Goal: Information Seeking & Learning: Learn about a topic

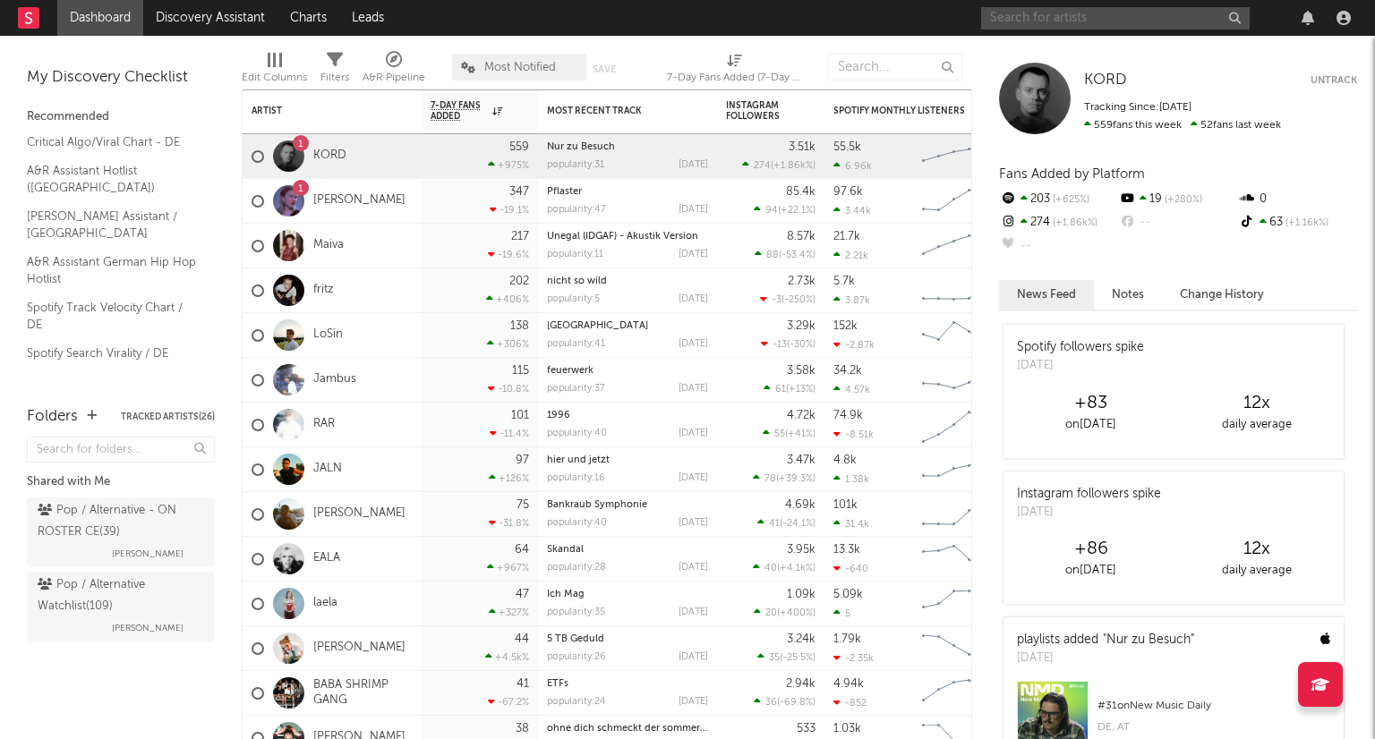
click at [1099, 21] on input "text" at bounding box center [1115, 18] width 269 height 22
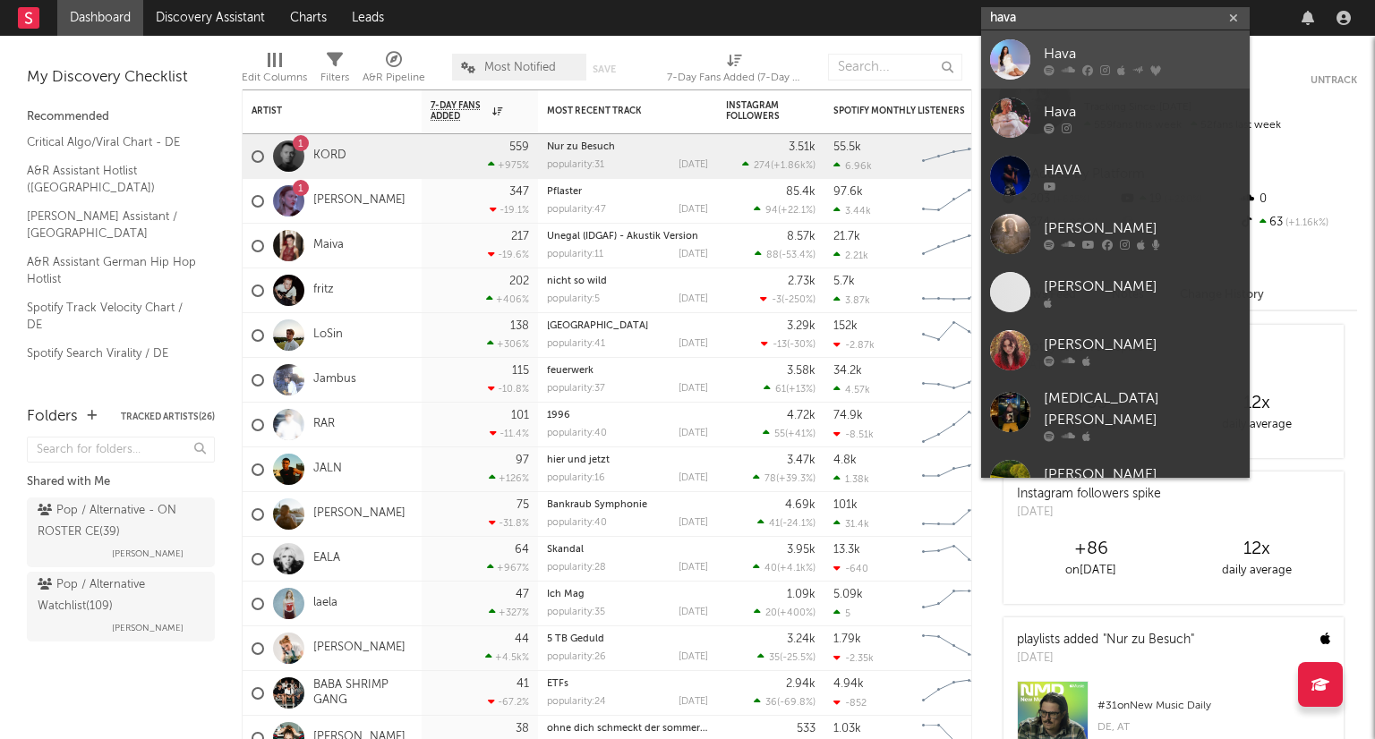
type input "hava"
click at [1113, 45] on div "Hava" at bounding box center [1142, 53] width 197 height 21
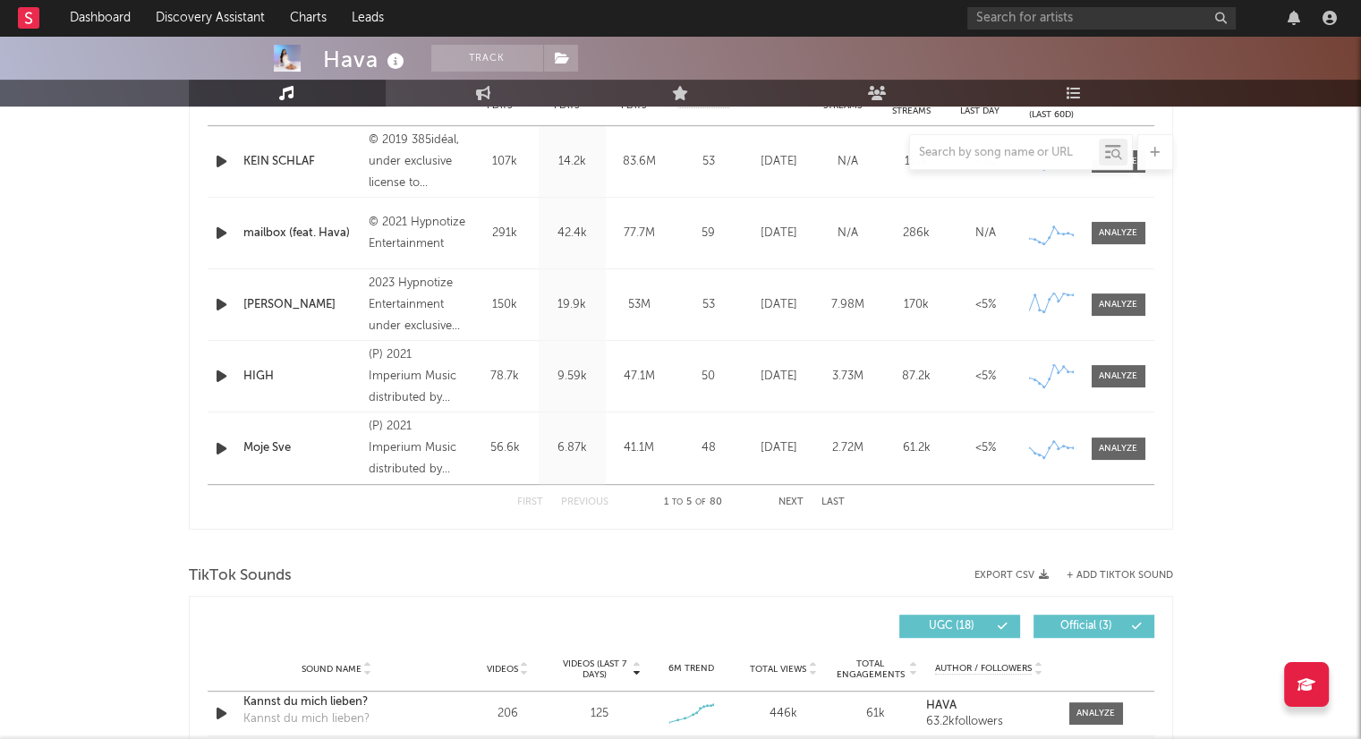
select select "6m"
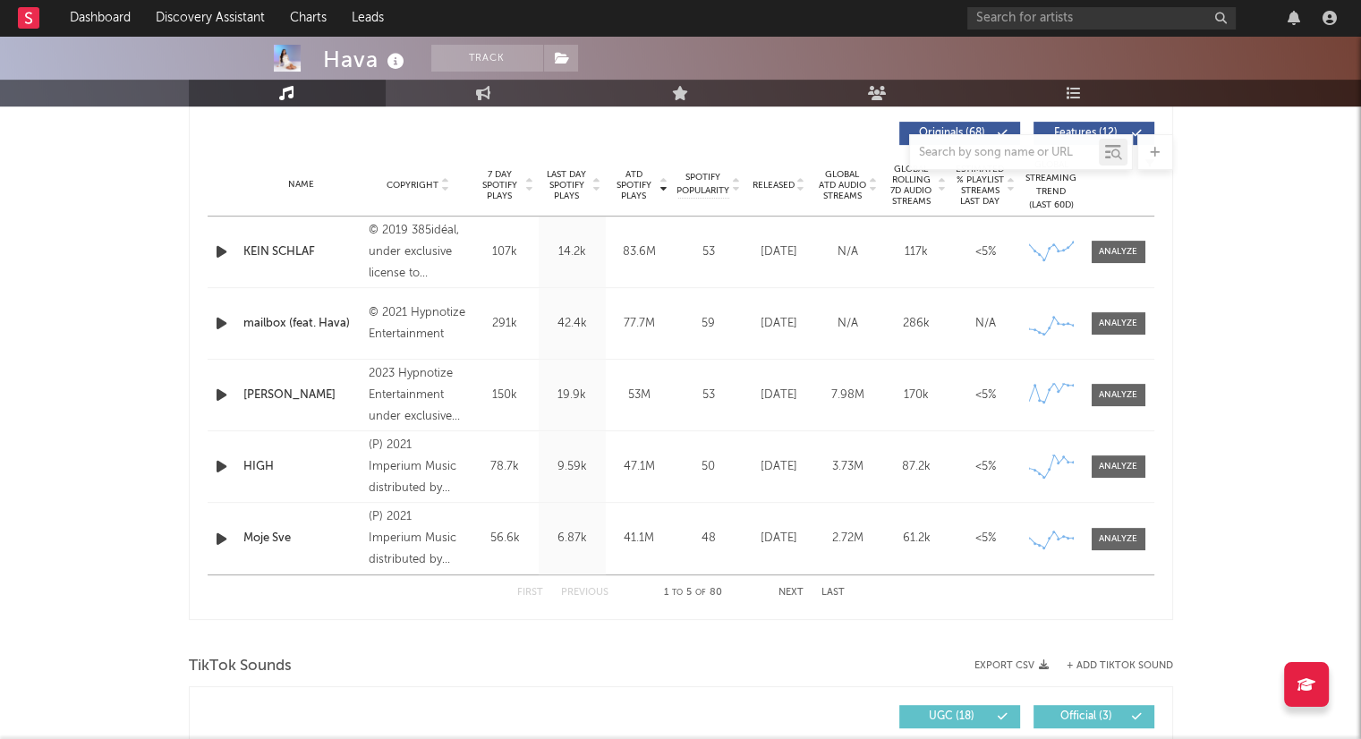
click at [805, 191] on div "Name Copyright Label Album Names Composer Names 7 Day Spotify Plays Last Day Sp…" at bounding box center [681, 185] width 947 height 63
click at [797, 186] on icon at bounding box center [801, 188] width 9 height 7
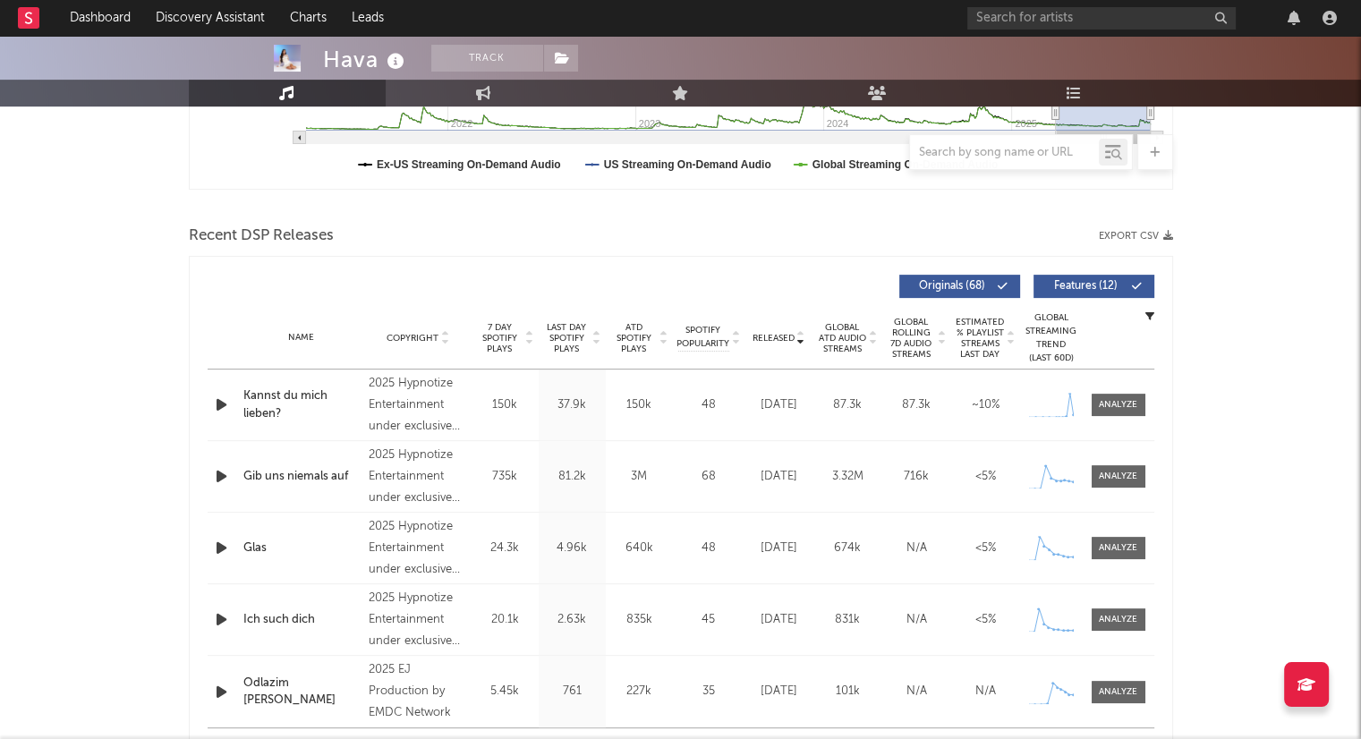
scroll to position [320, 0]
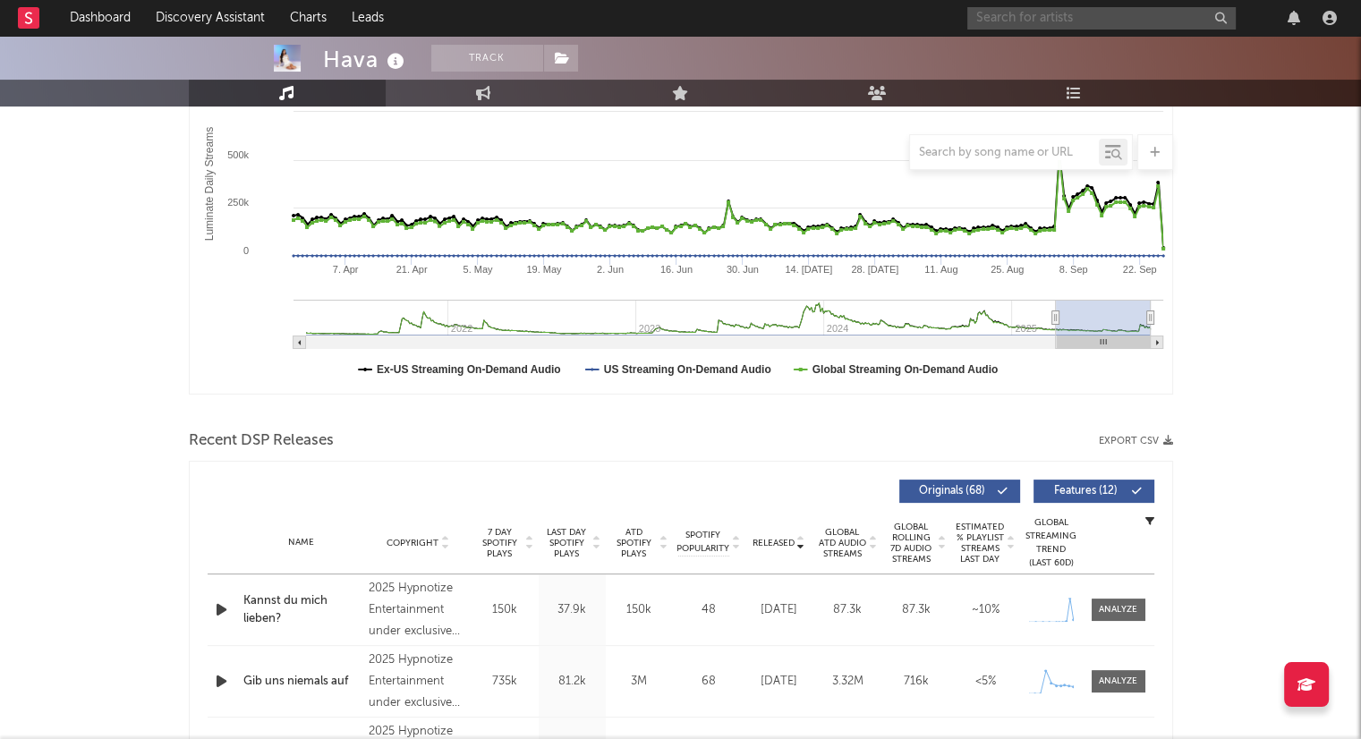
click at [997, 19] on input "text" at bounding box center [1102, 18] width 269 height 22
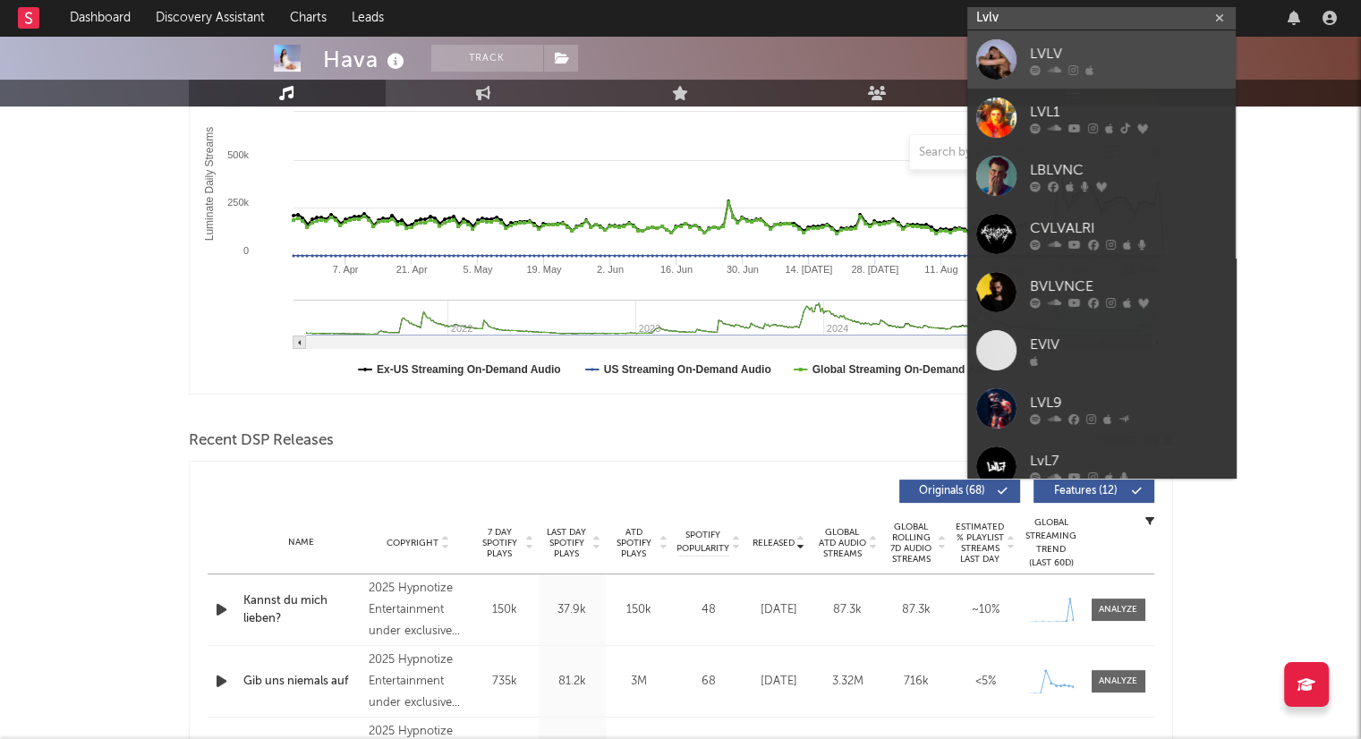
type input "Lvlv"
click at [1134, 67] on div at bounding box center [1128, 69] width 197 height 11
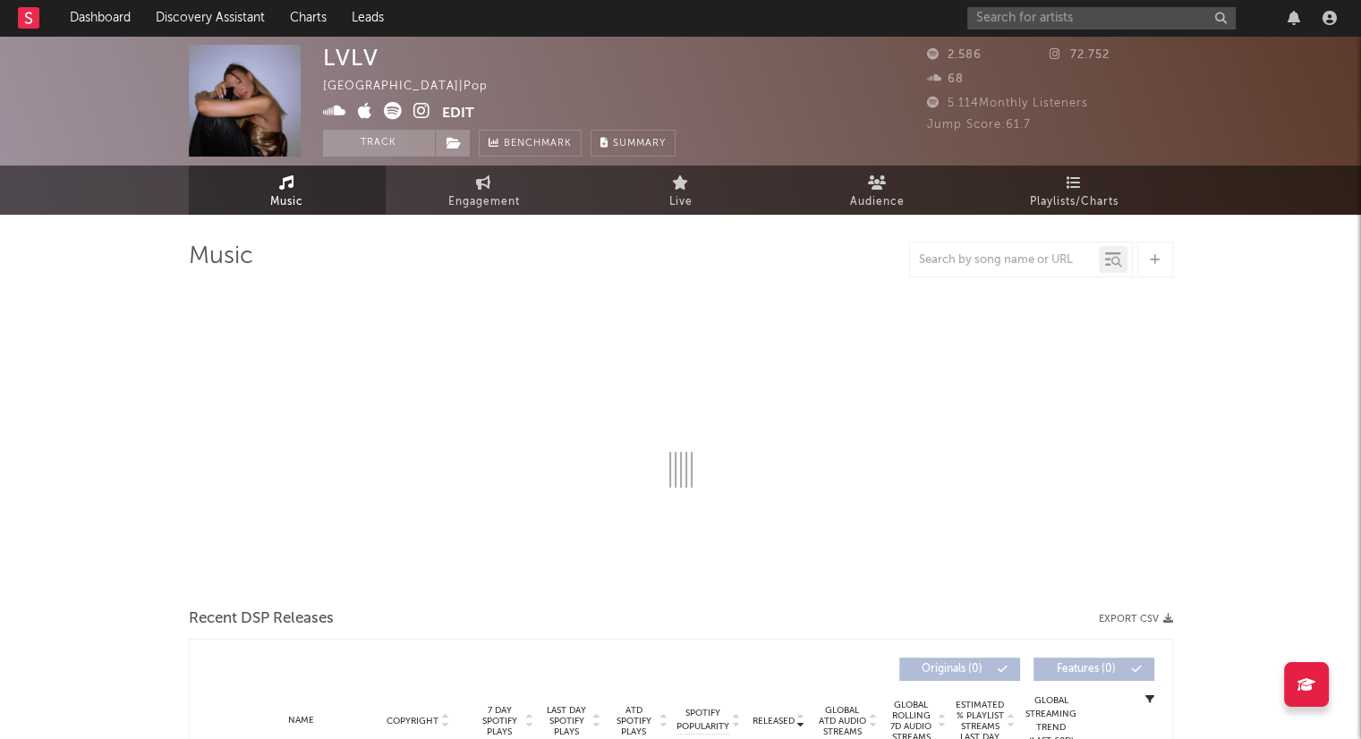
select select "6m"
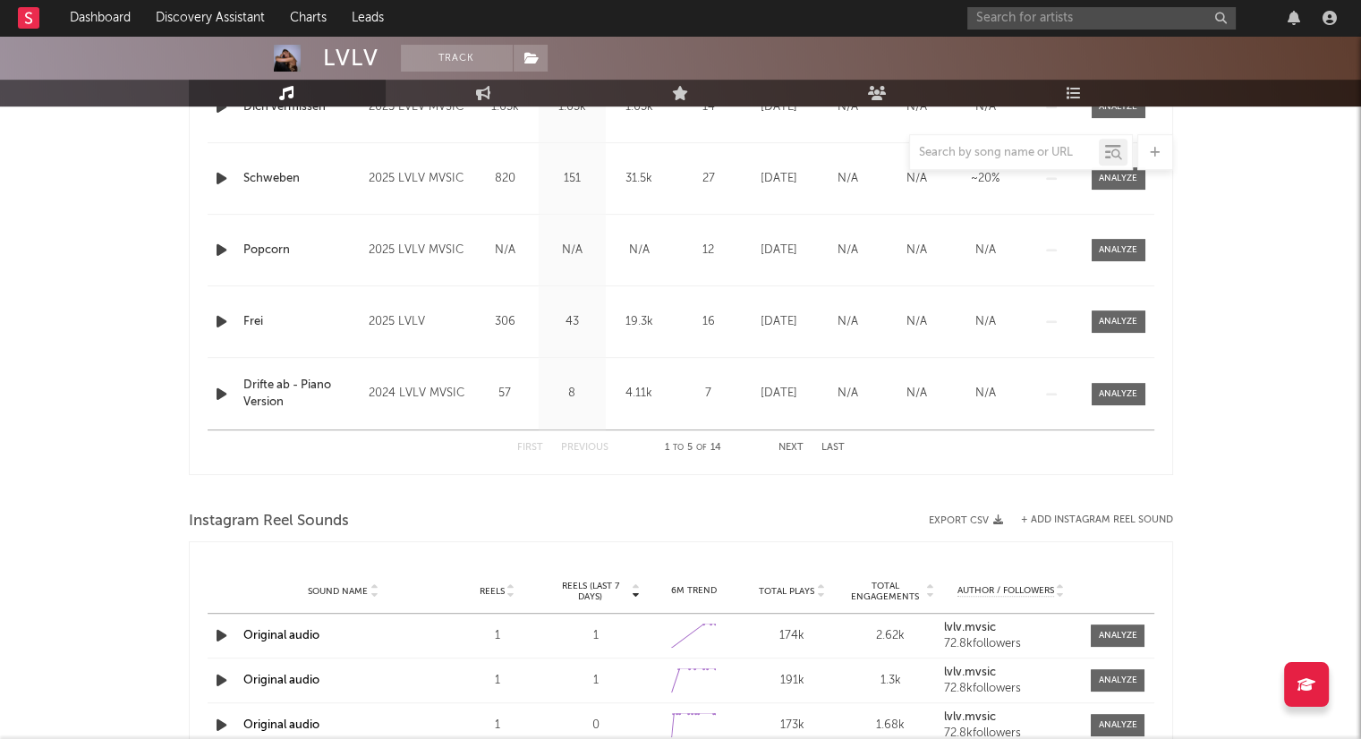
scroll to position [716, 0]
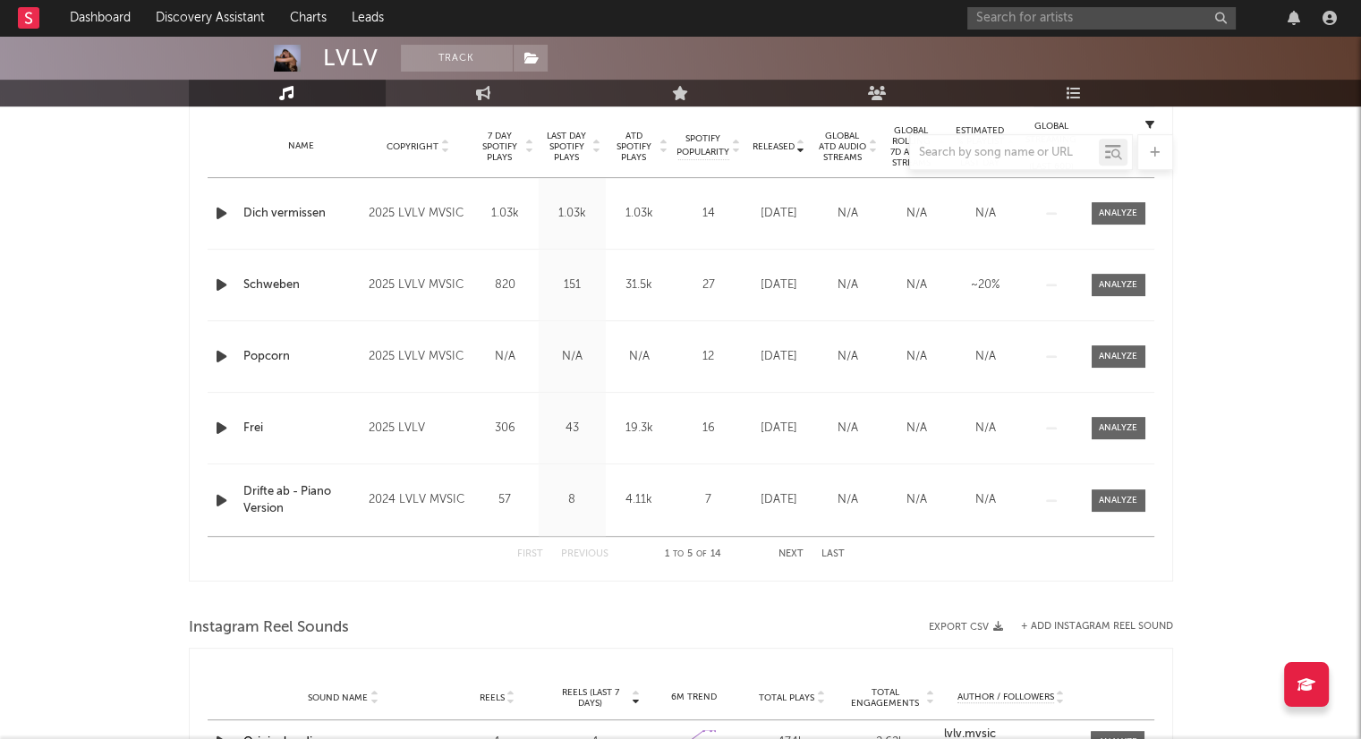
click at [791, 558] on button "Next" at bounding box center [791, 555] width 25 height 10
click at [791, 559] on div "First Previous 6 to 10 of 14 Next Last" at bounding box center [681, 554] width 328 height 35
click at [784, 555] on button "Next" at bounding box center [791, 555] width 25 height 10
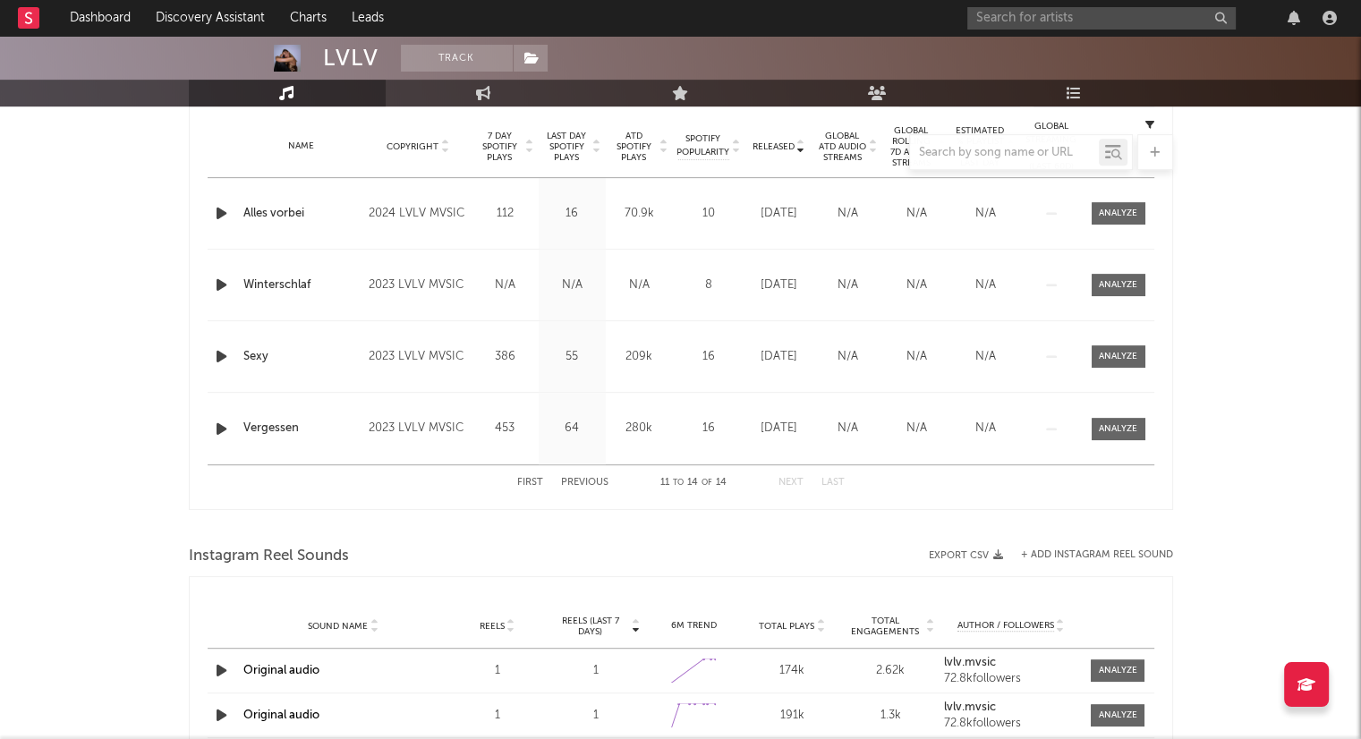
click at [522, 481] on button "First" at bounding box center [530, 483] width 26 height 10
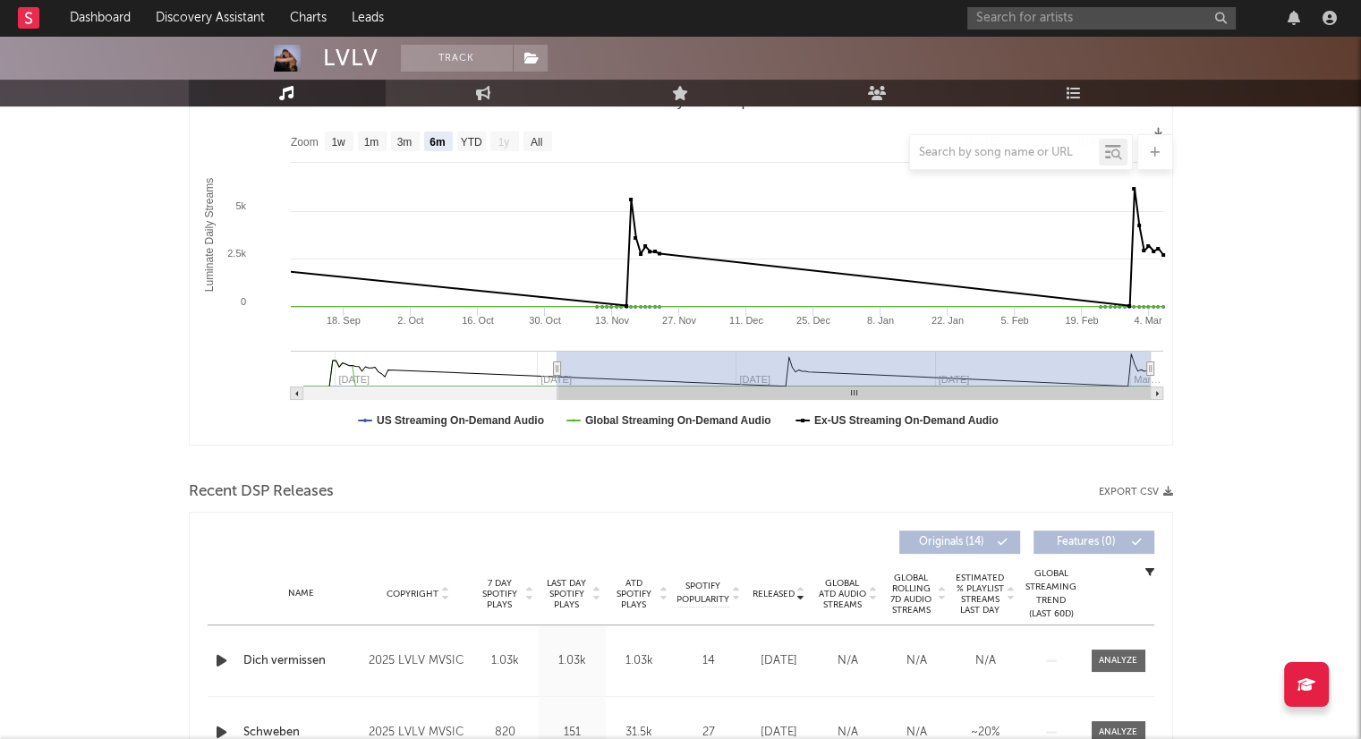
scroll to position [0, 0]
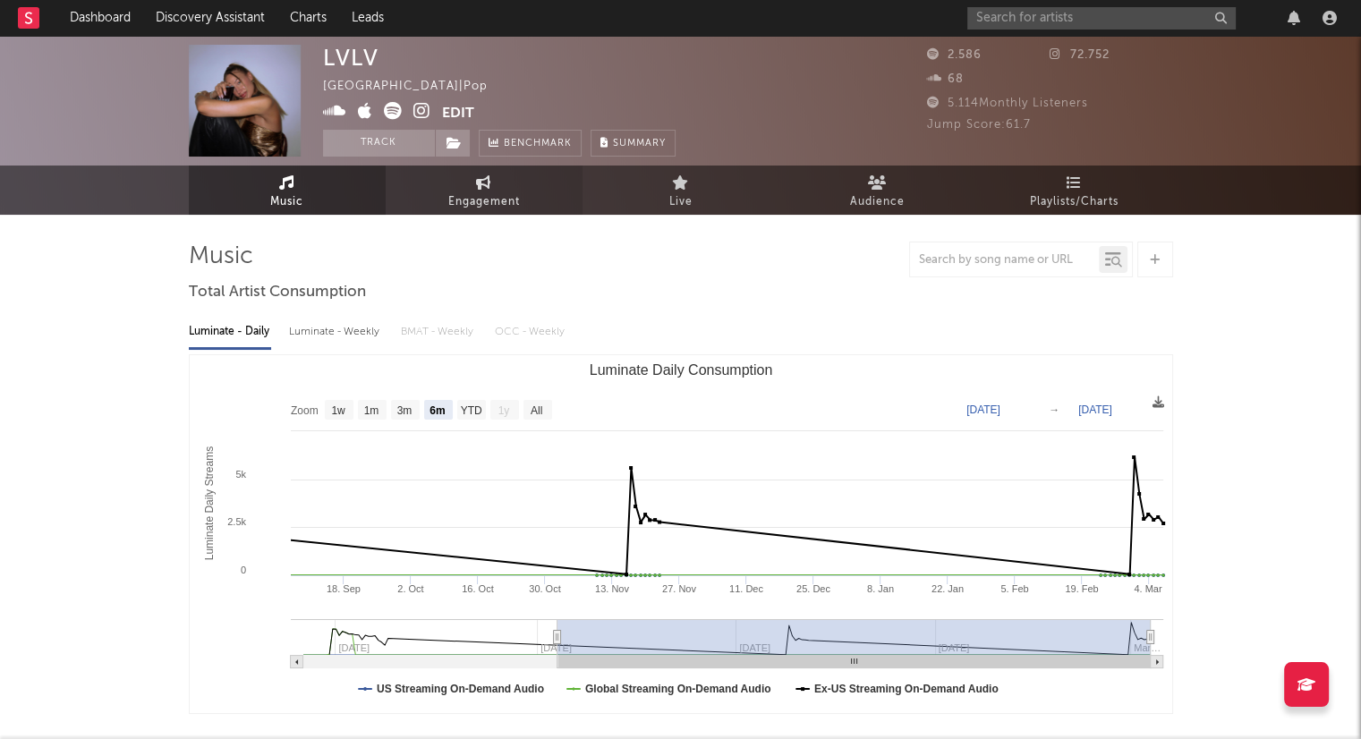
click at [483, 200] on span "Engagement" at bounding box center [484, 202] width 72 height 21
select select "1w"
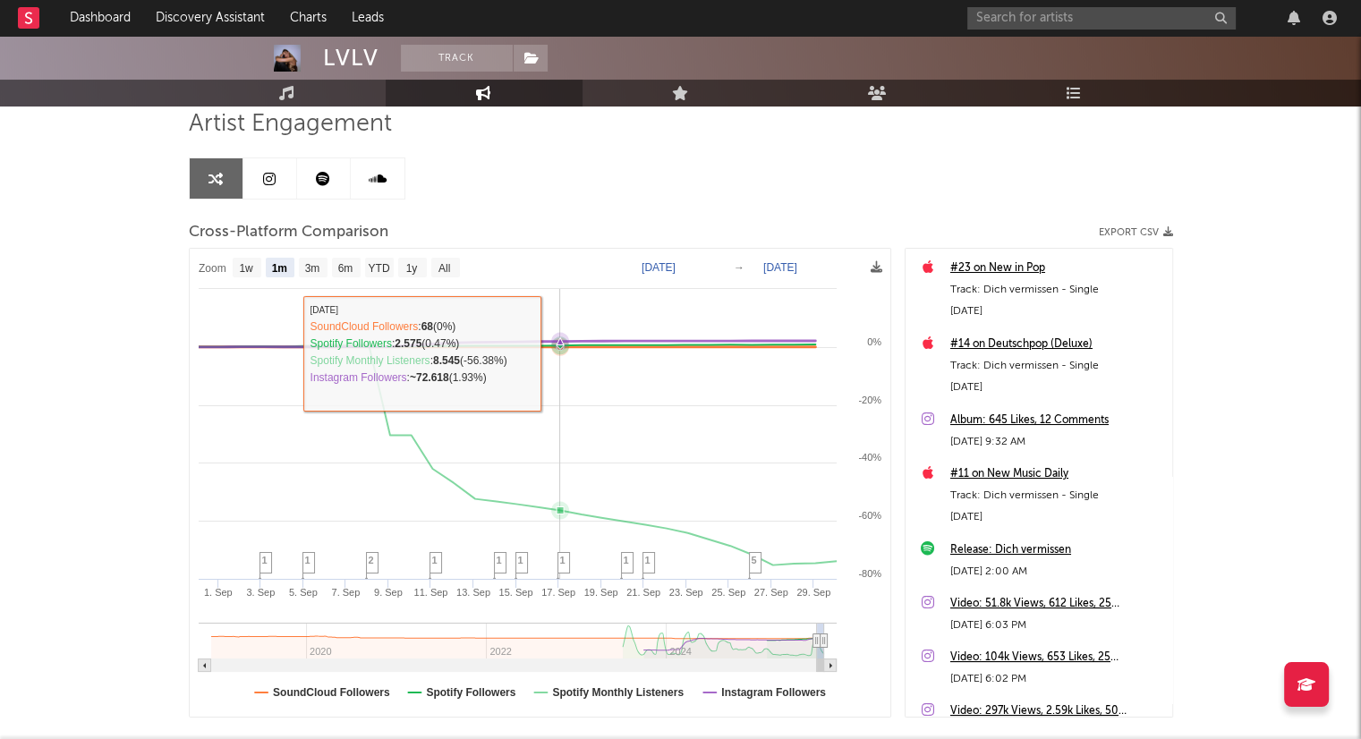
scroll to position [179, 0]
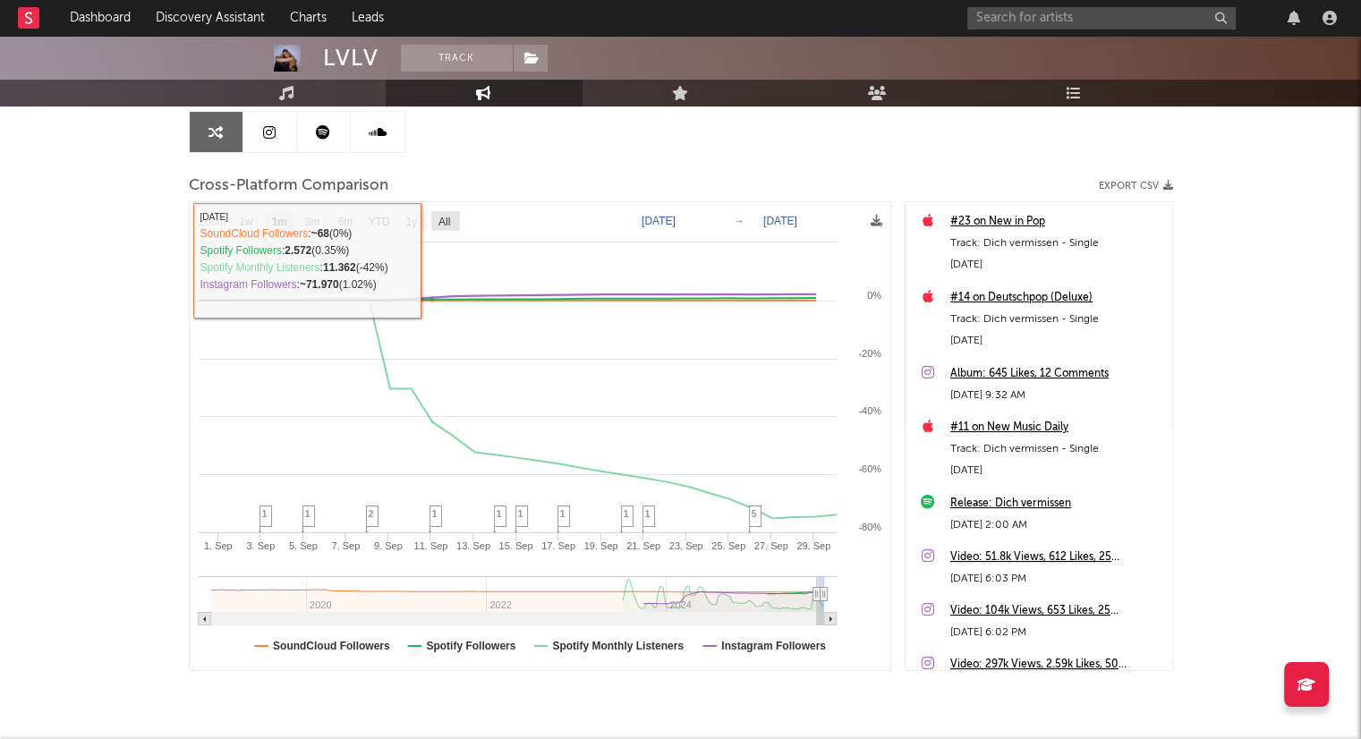
click at [448, 216] on text "All" at bounding box center [444, 222] width 12 height 13
select select "All"
type input "[DATE]"
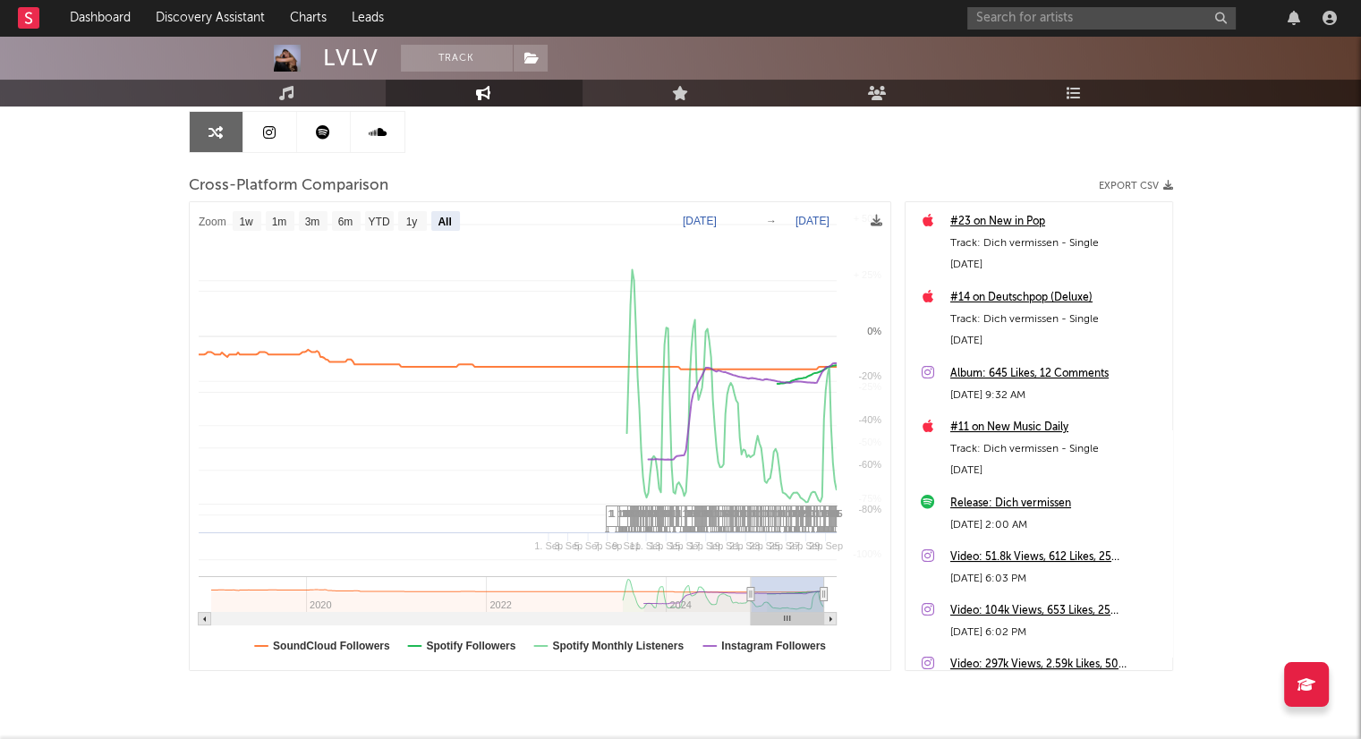
select select "All"
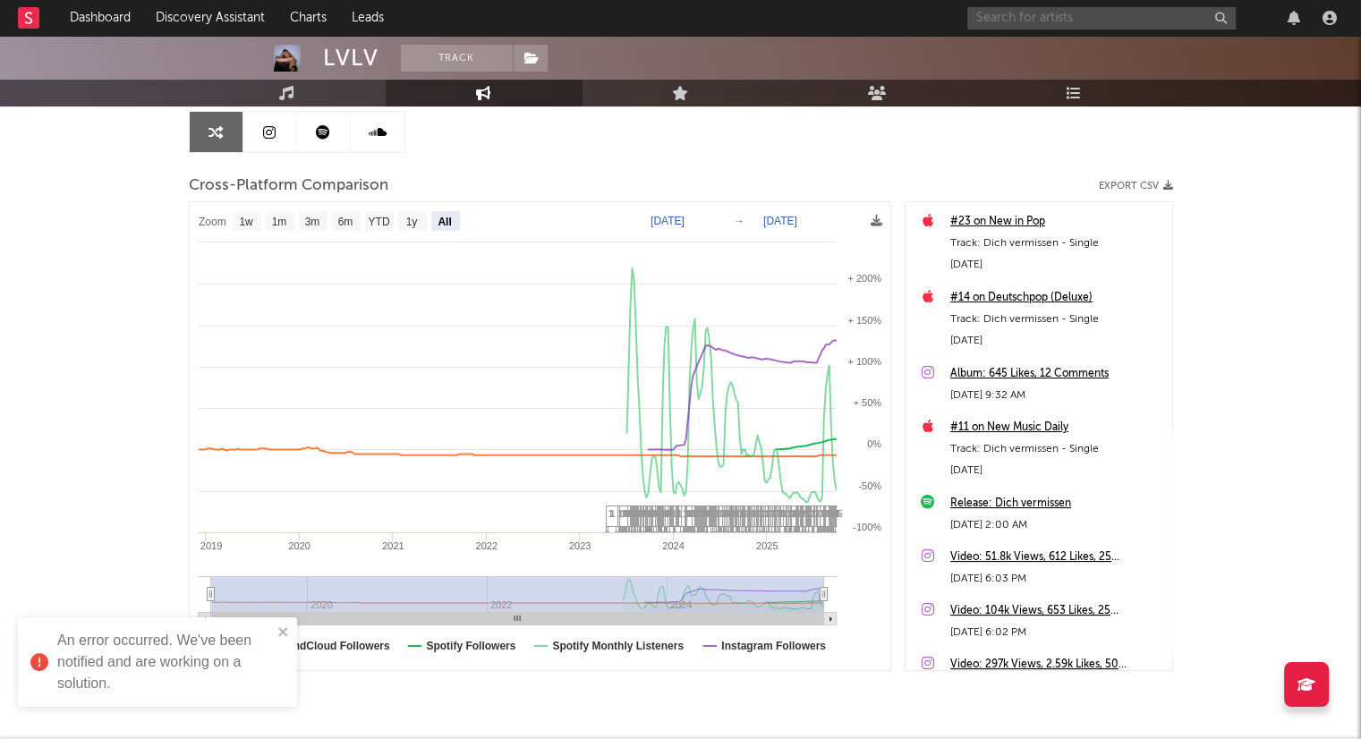
click at [1060, 7] on input "text" at bounding box center [1102, 18] width 269 height 22
click at [1049, 17] on input "LUANA" at bounding box center [1102, 18] width 269 height 22
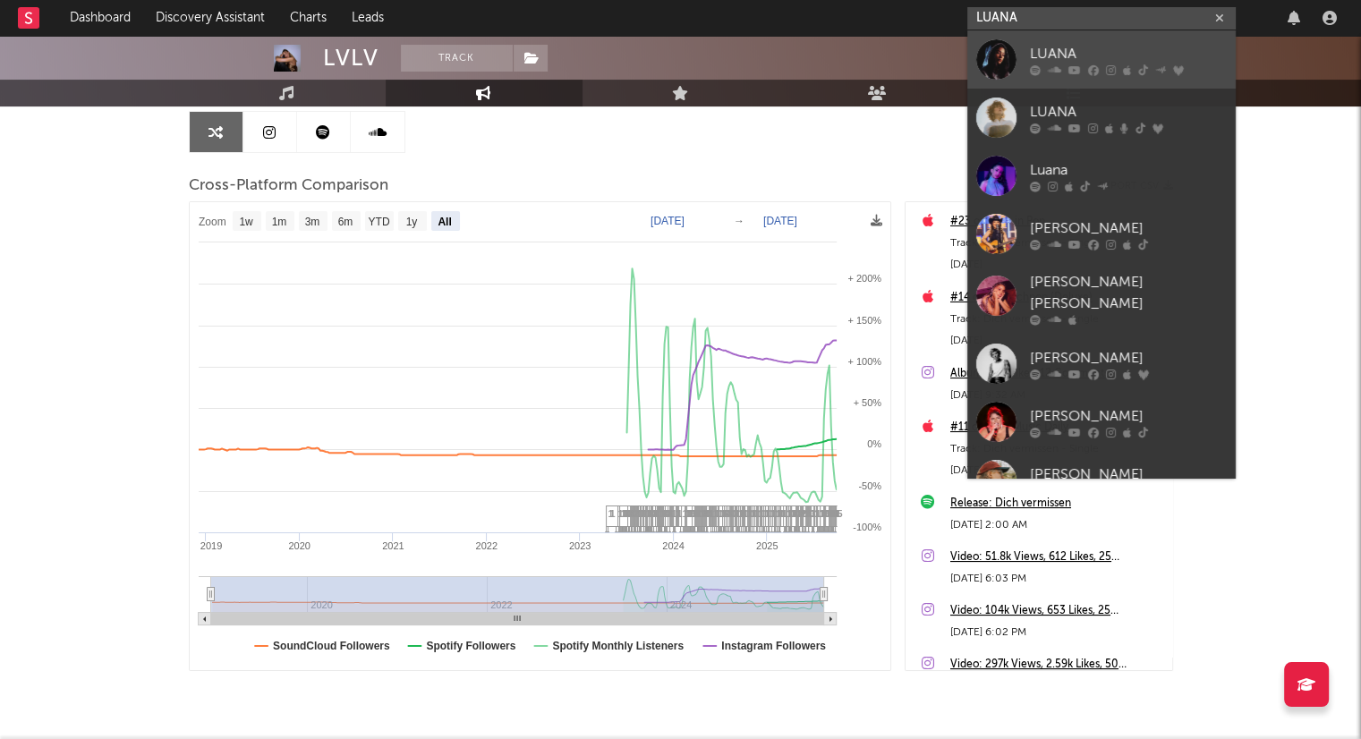
type input "LUANA"
click at [1069, 59] on div "LUANA" at bounding box center [1128, 53] width 197 height 21
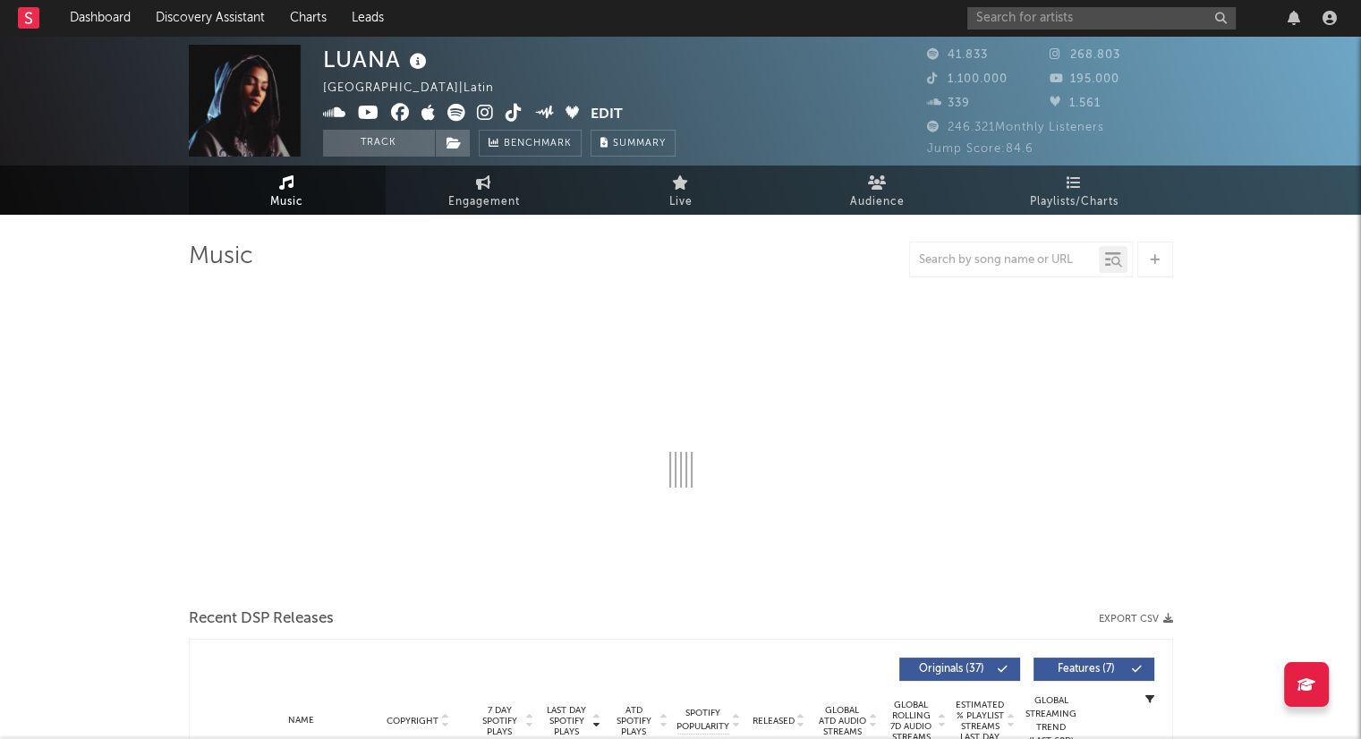
select select "6m"
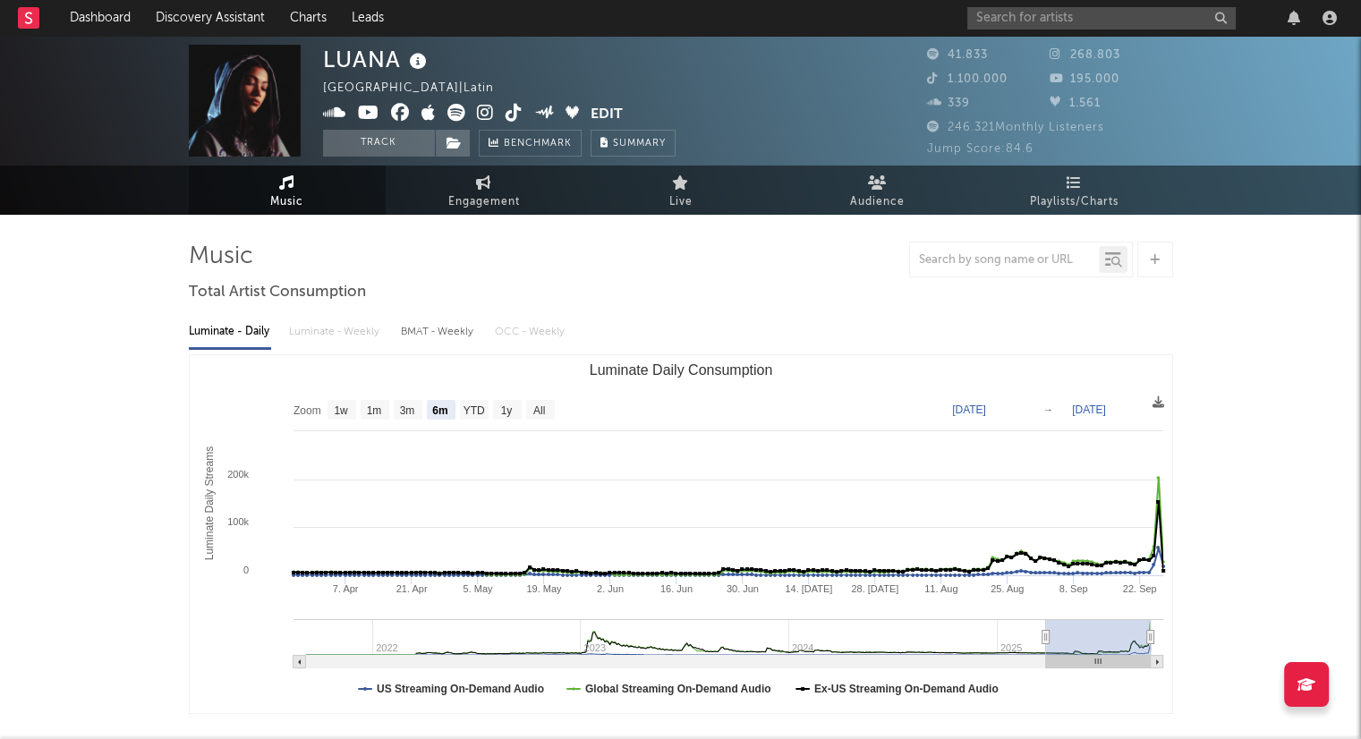
select select "6m"
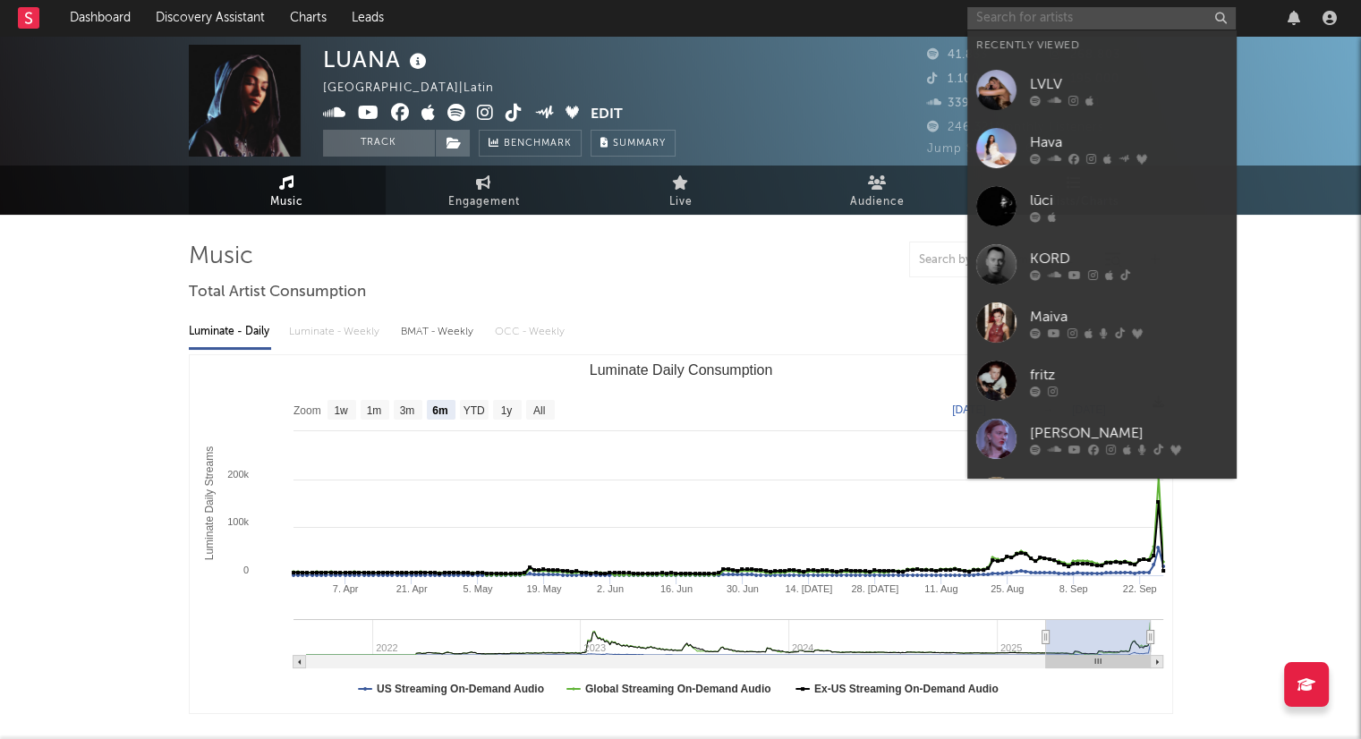
click at [1008, 14] on input "text" at bounding box center [1102, 18] width 269 height 22
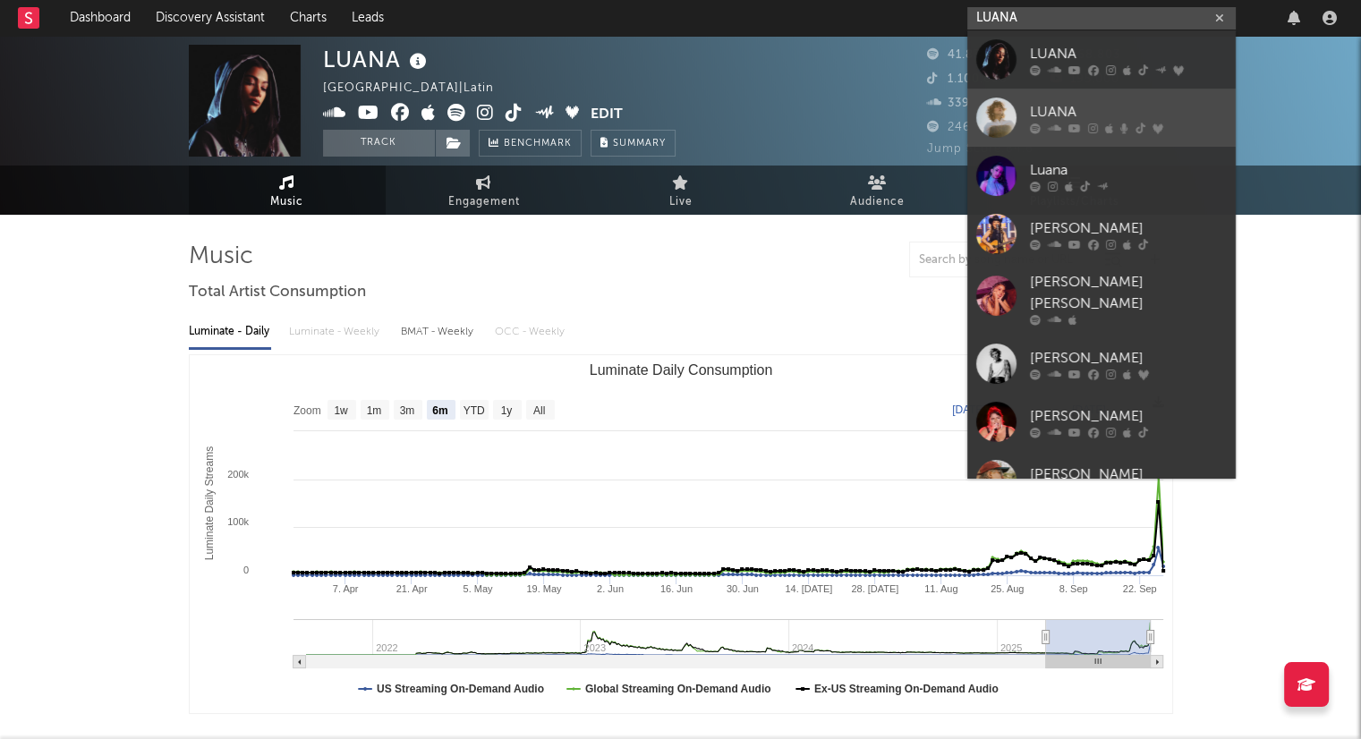
type input "LUANA"
click at [1131, 100] on link "LUANA" at bounding box center [1102, 118] width 269 height 58
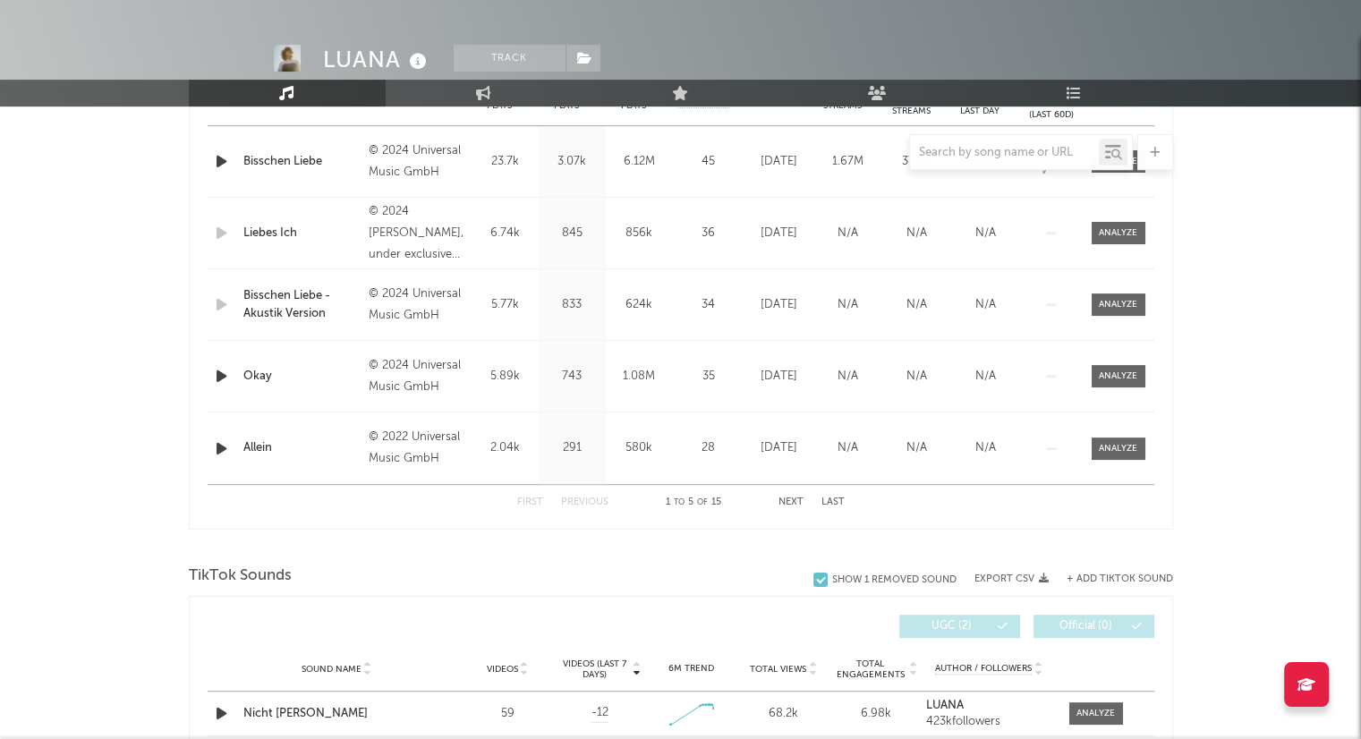
select select "6m"
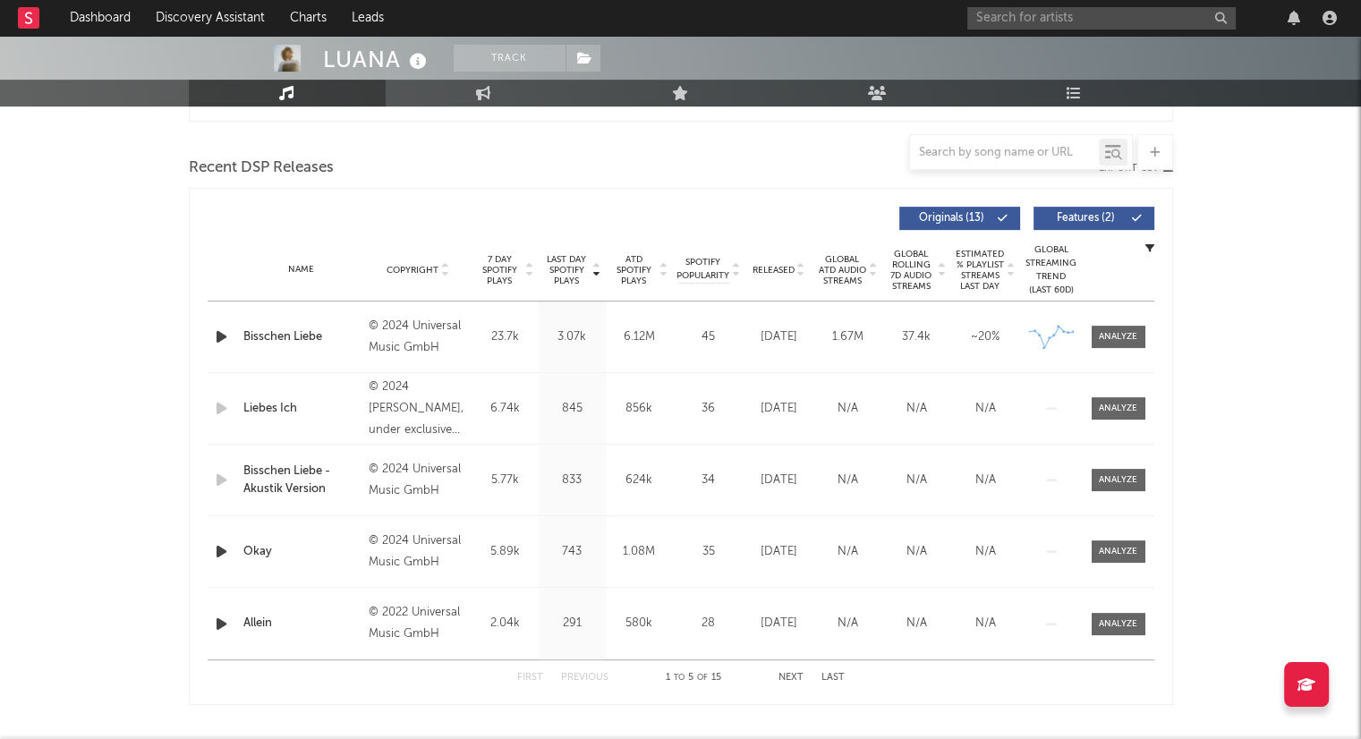
scroll to position [588, 0]
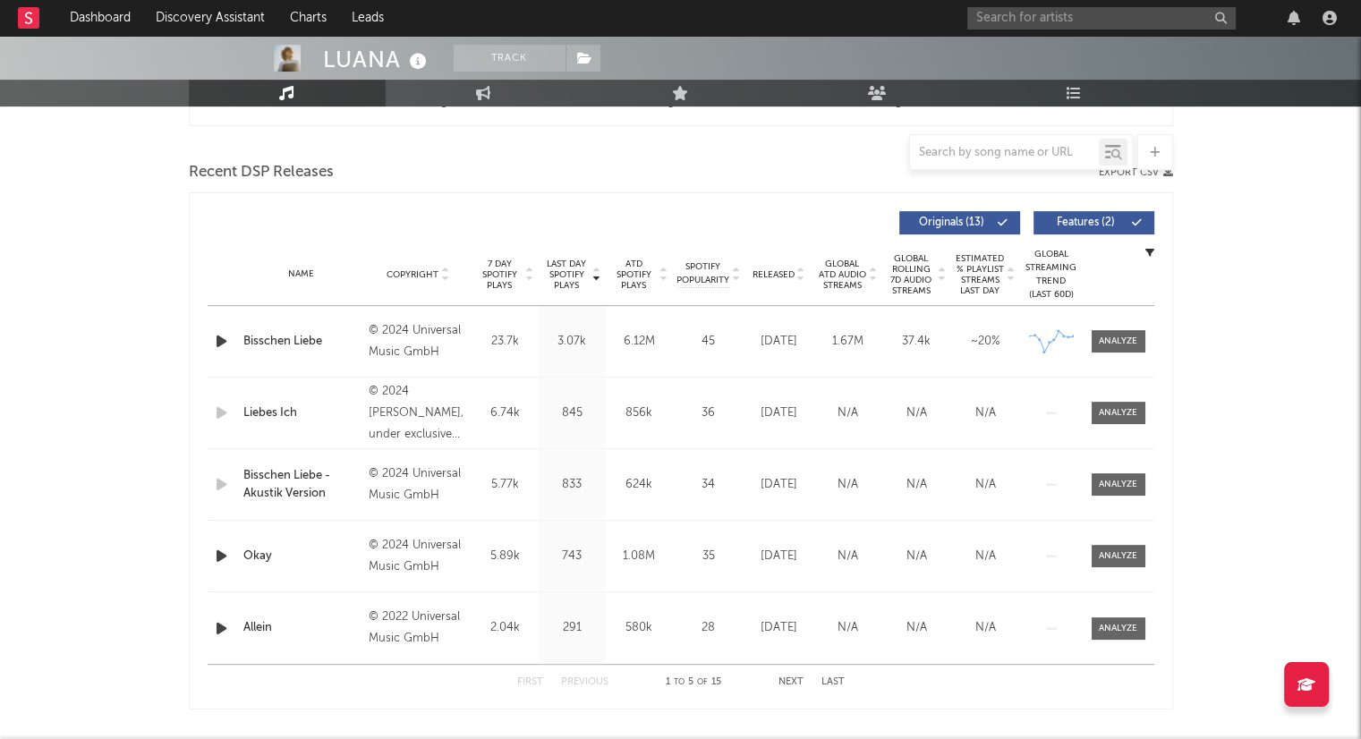
click at [798, 278] on icon at bounding box center [801, 278] width 9 height 7
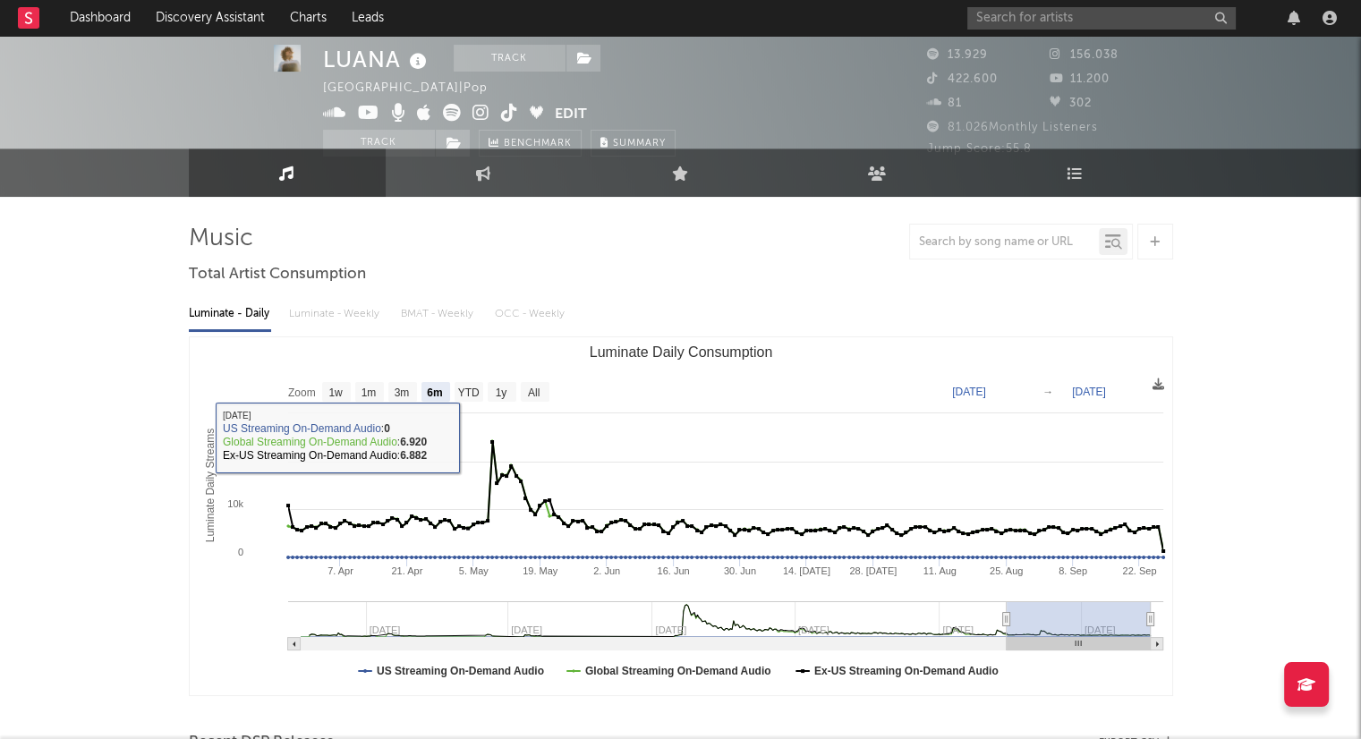
scroll to position [0, 0]
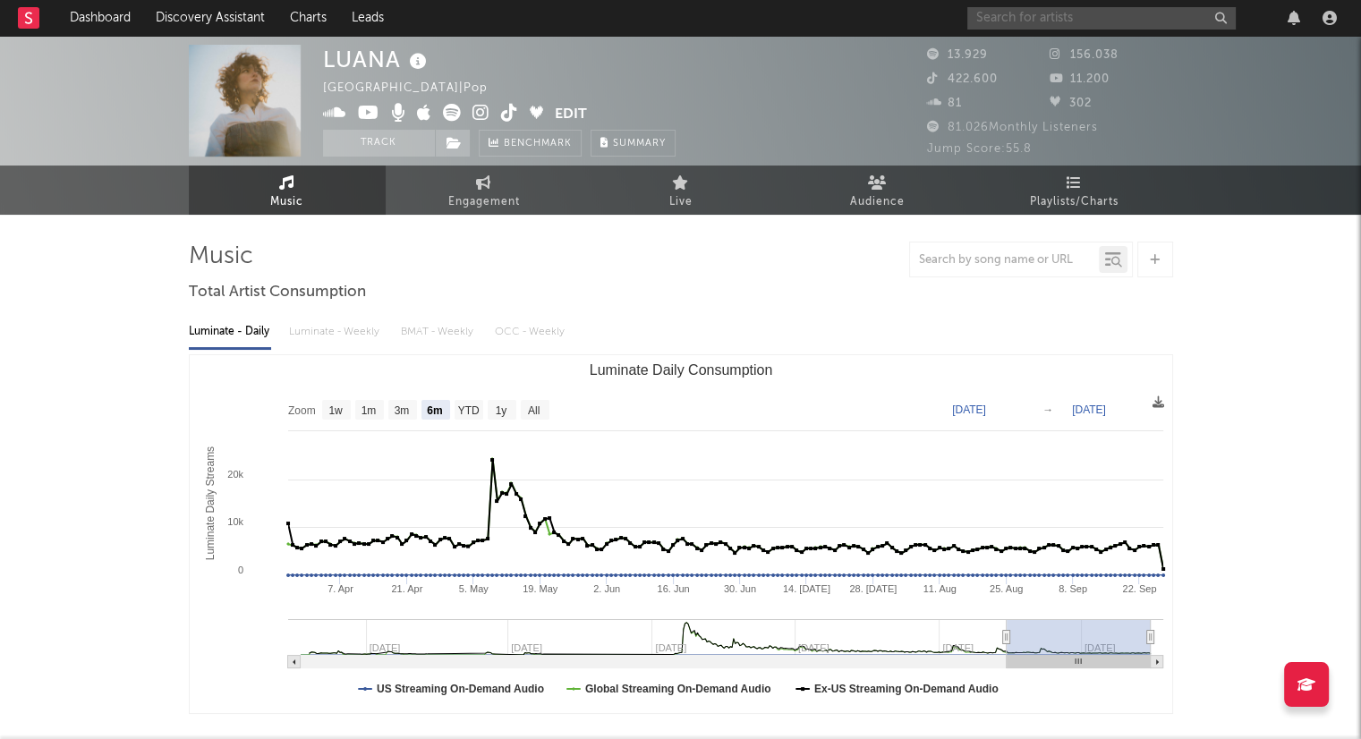
click at [1076, 19] on input "text" at bounding box center [1102, 18] width 269 height 22
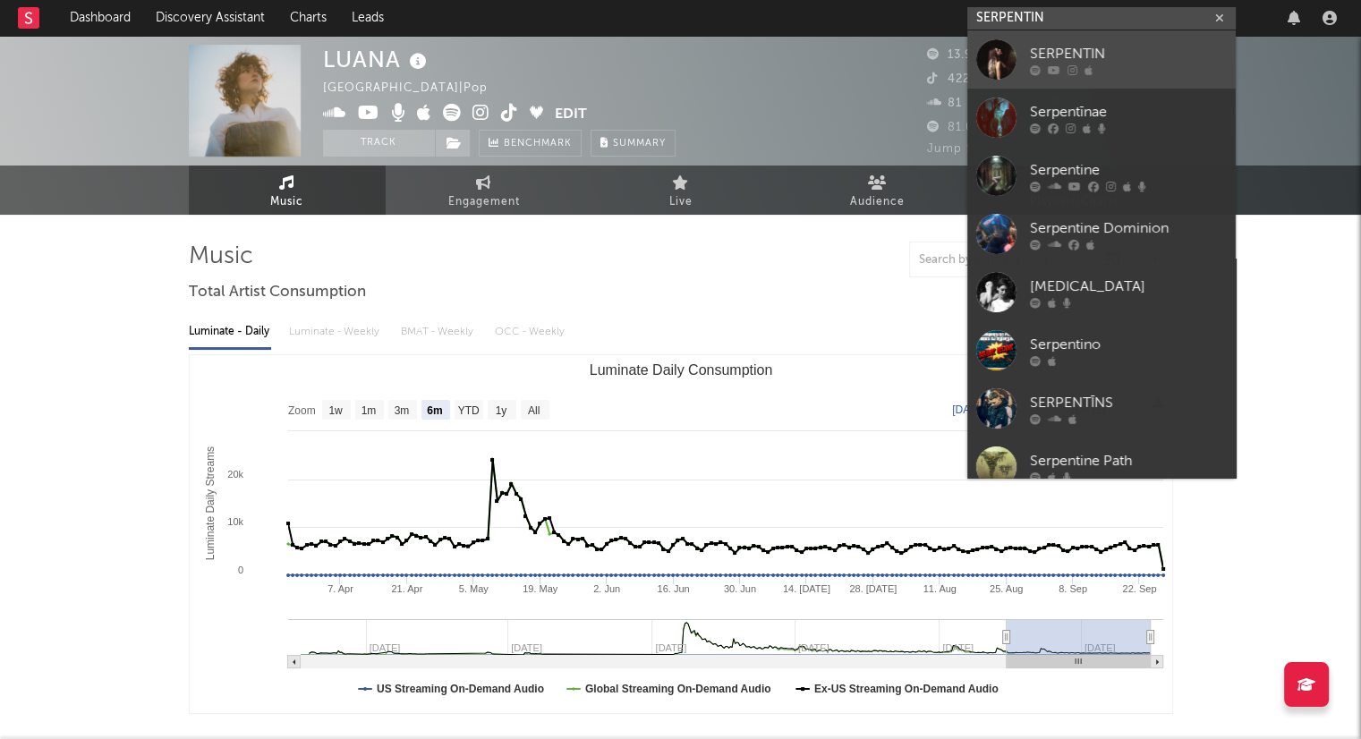
type input "SERPENTIN"
click at [1121, 45] on div "SERPENTIN" at bounding box center [1128, 53] width 197 height 21
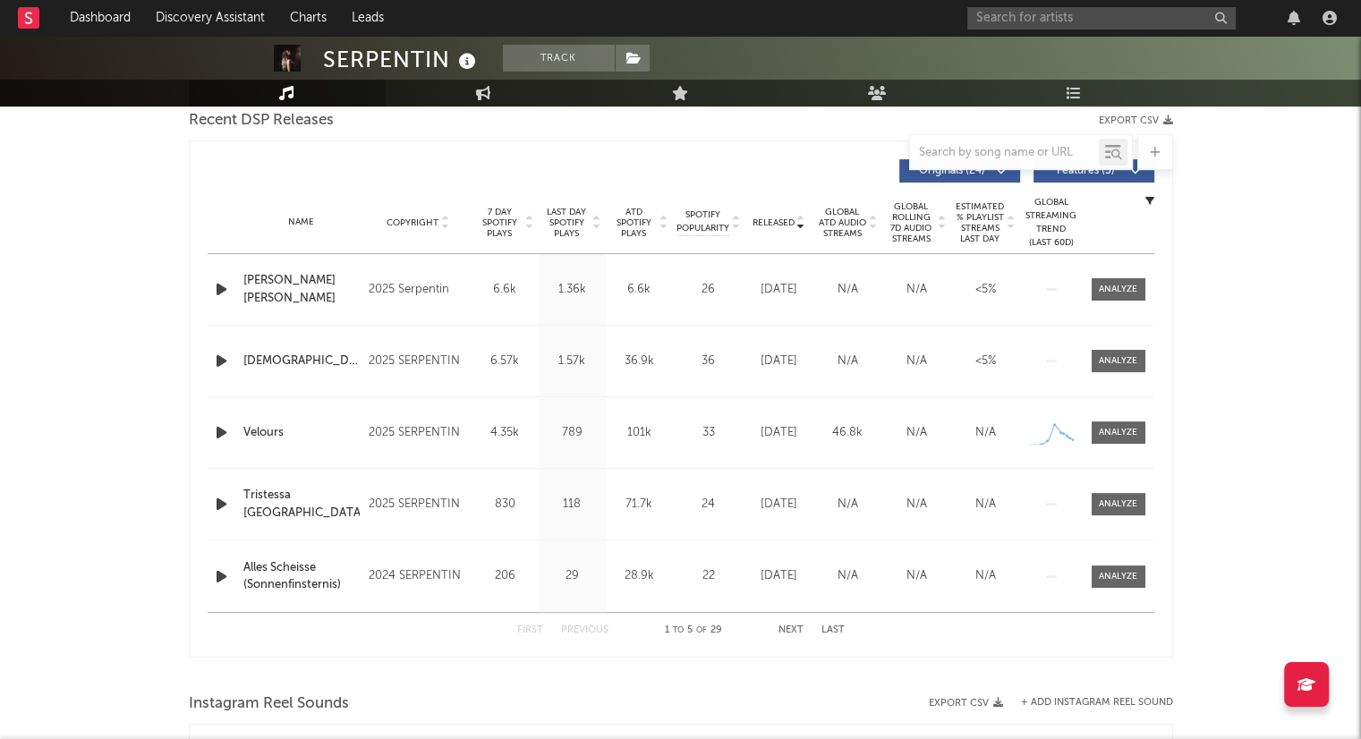
select select "6m"
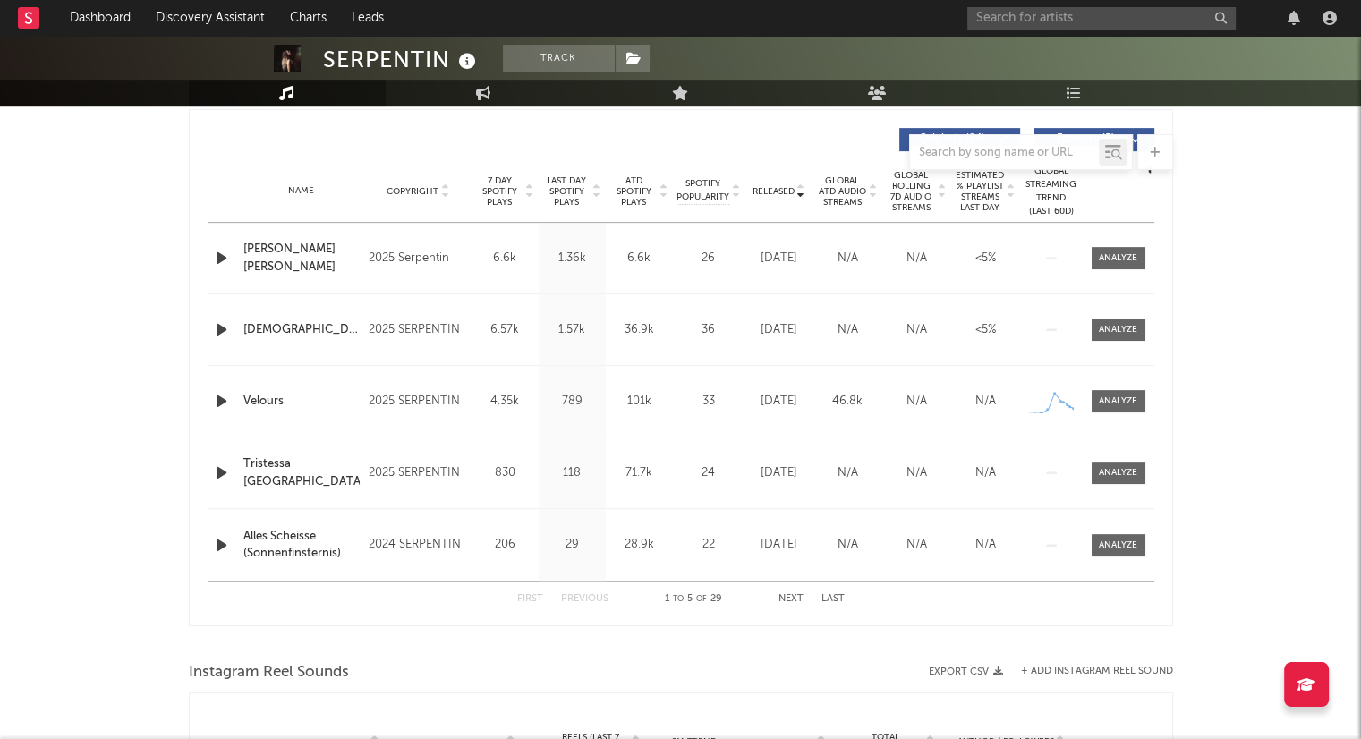
scroll to position [678, 0]
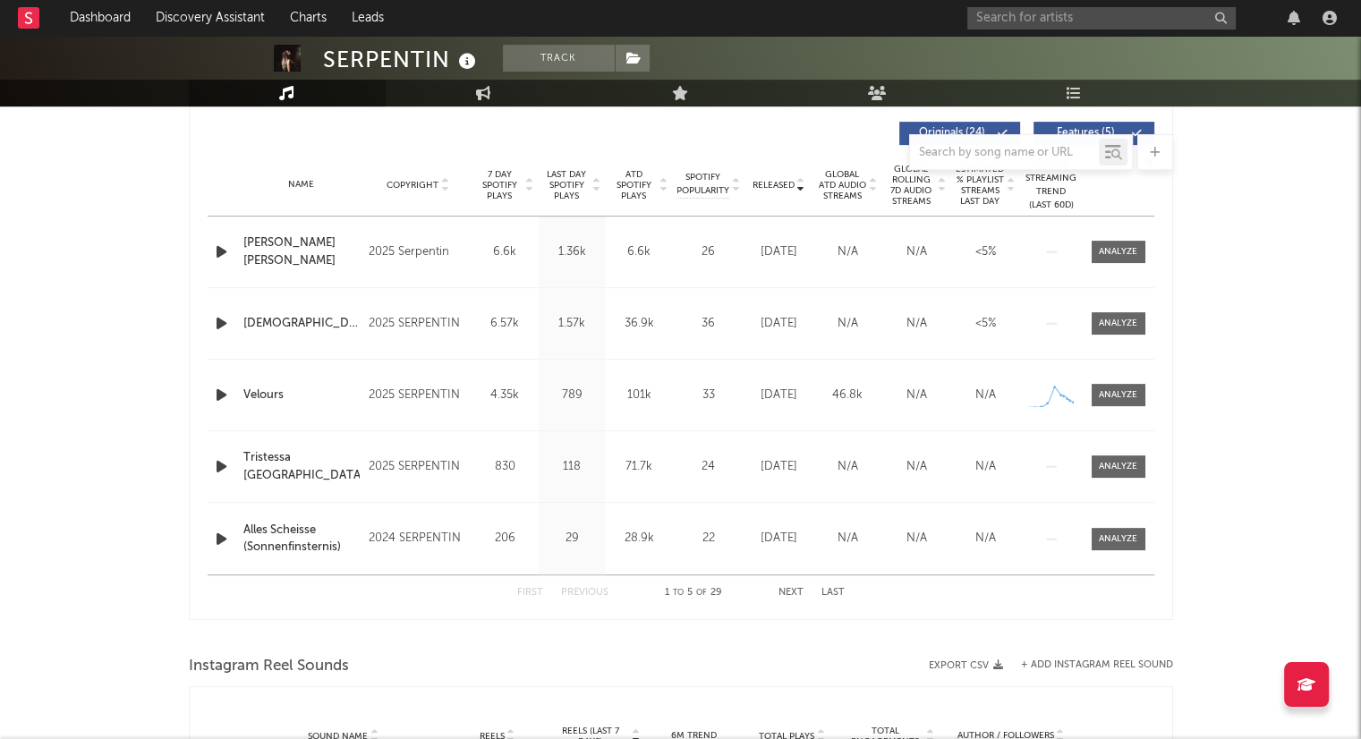
click at [786, 590] on button "Next" at bounding box center [791, 593] width 25 height 10
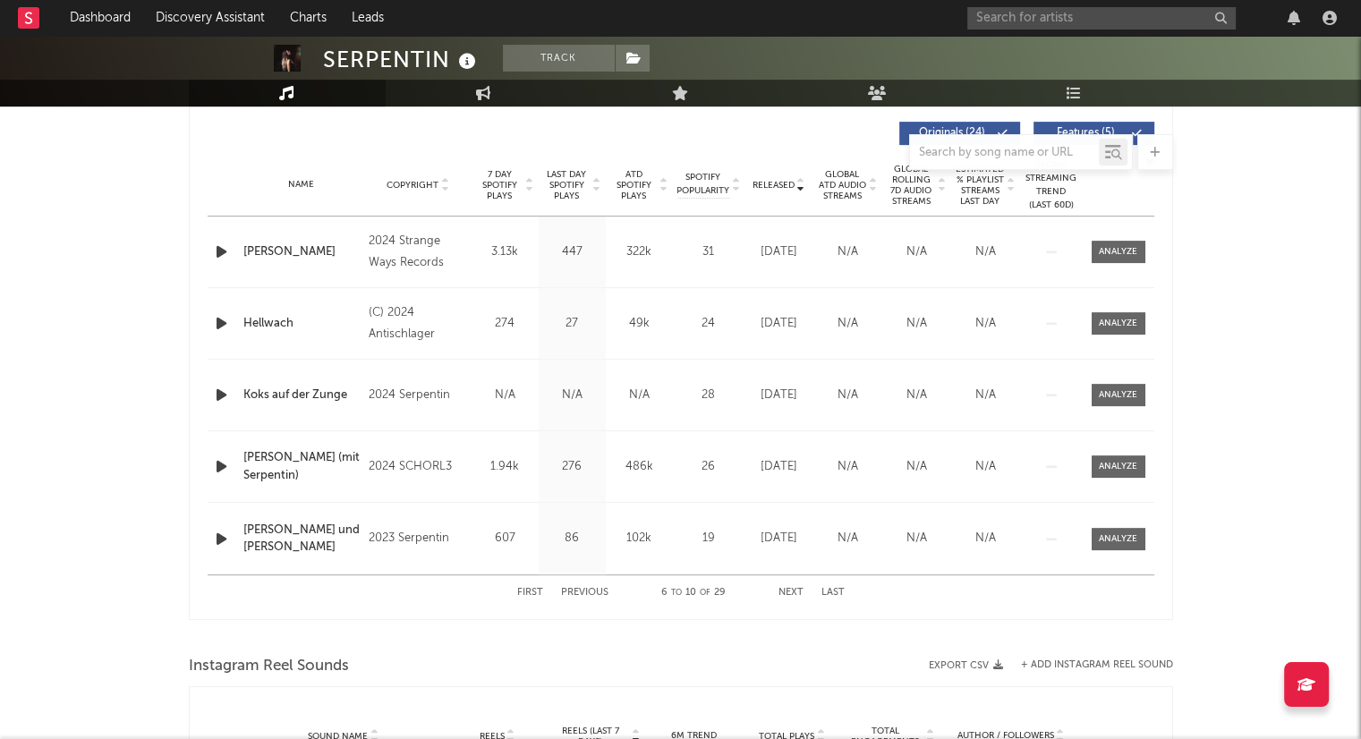
click at [784, 592] on button "Next" at bounding box center [791, 593] width 25 height 10
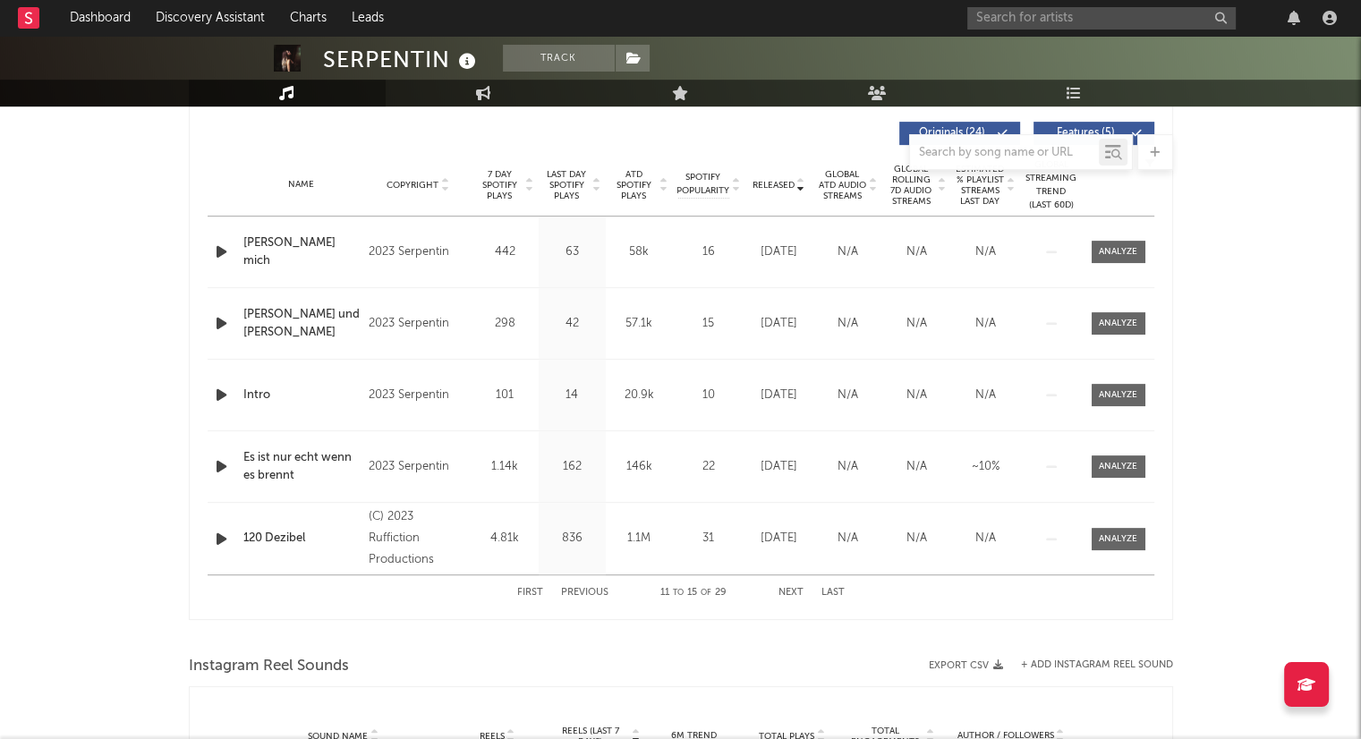
click at [784, 592] on button "Next" at bounding box center [791, 593] width 25 height 10
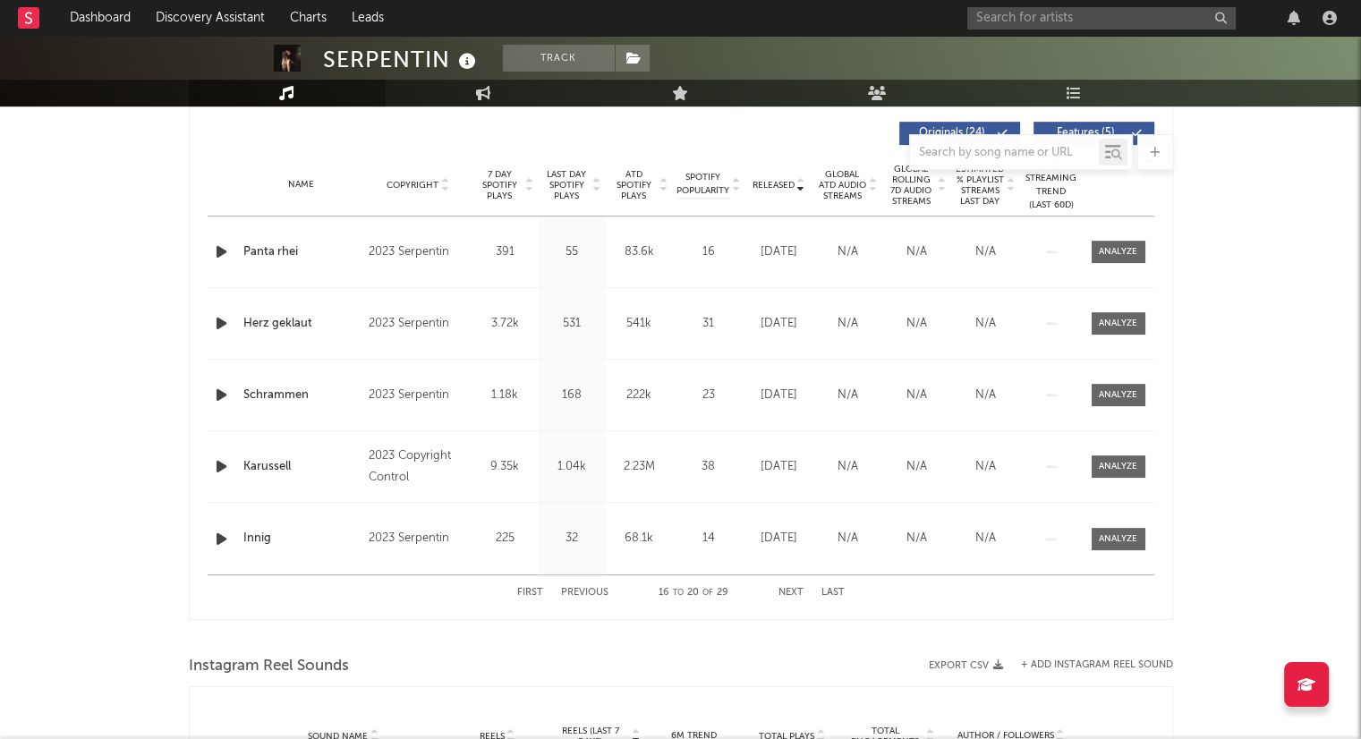
click at [784, 592] on button "Next" at bounding box center [791, 593] width 25 height 10
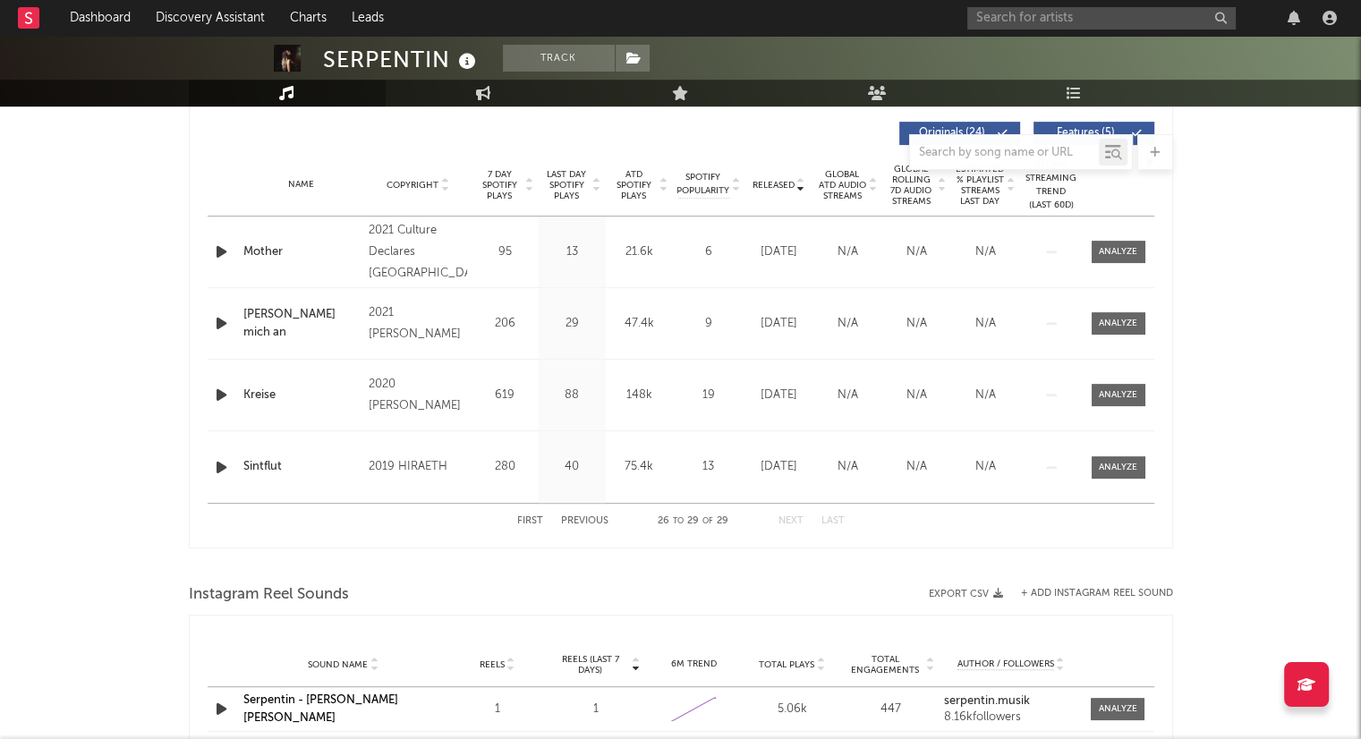
click at [564, 521] on button "Previous" at bounding box center [584, 521] width 47 height 10
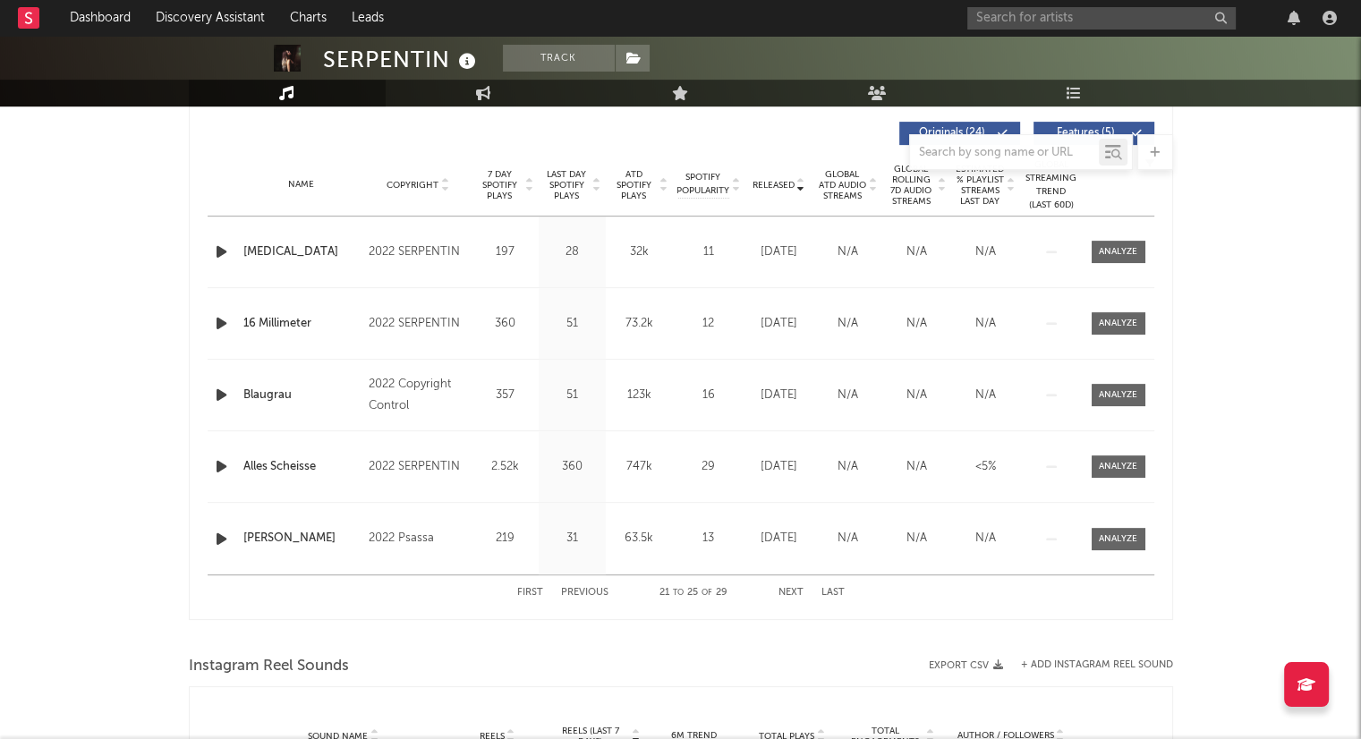
click at [587, 588] on button "Previous" at bounding box center [584, 593] width 47 height 10
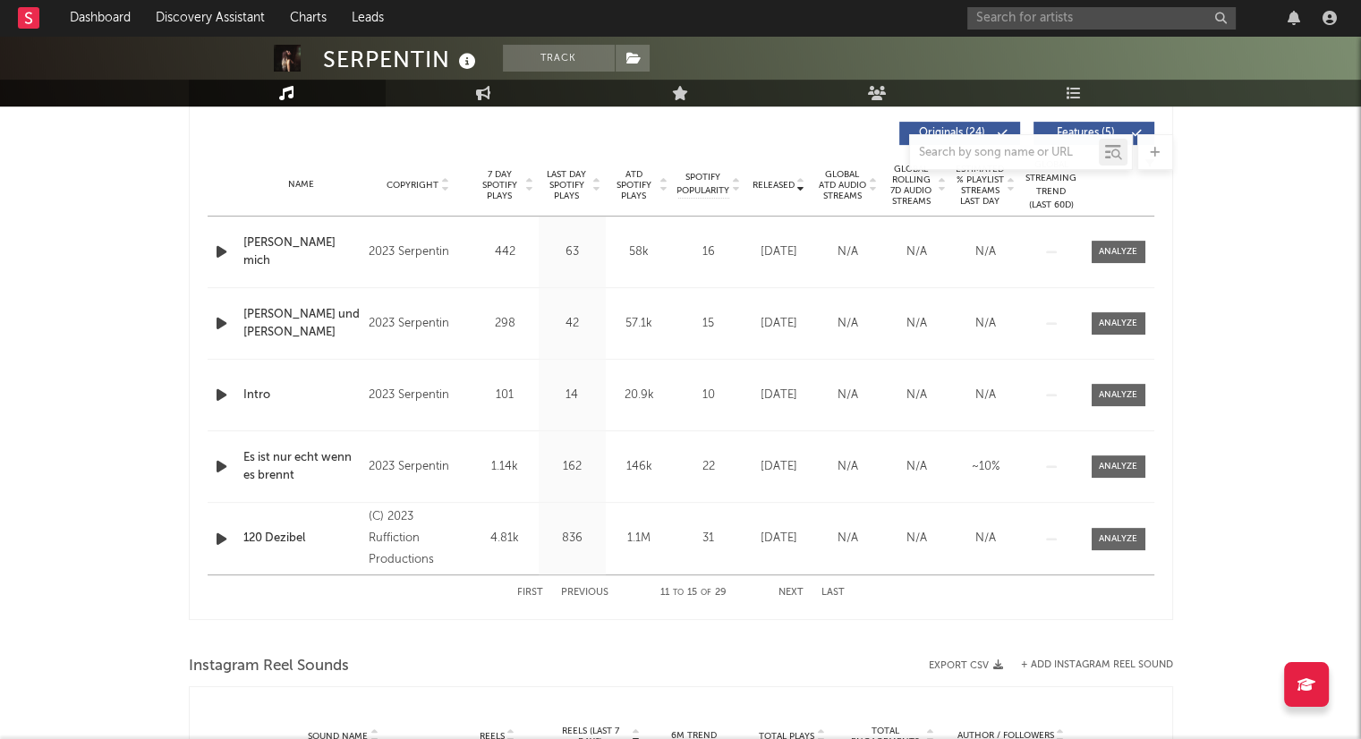
click at [587, 588] on button "Previous" at bounding box center [584, 593] width 47 height 10
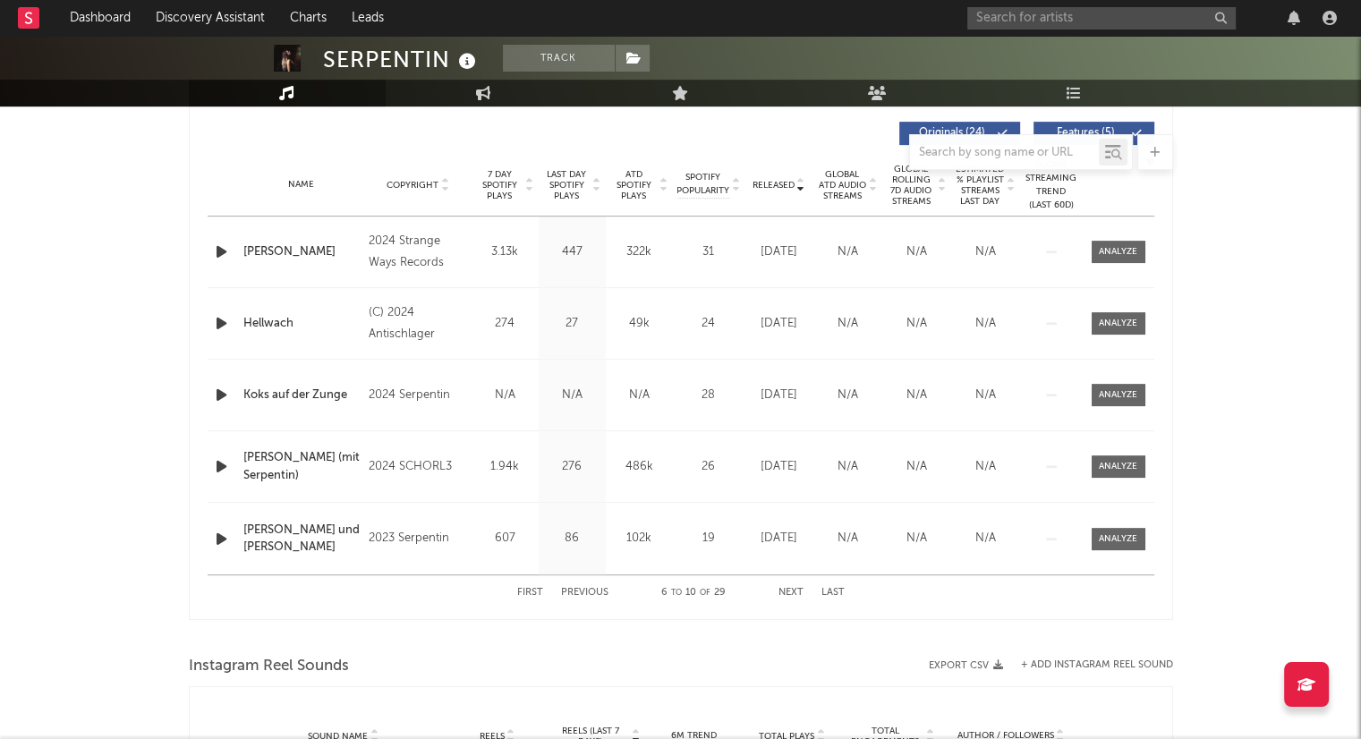
click at [587, 588] on button "Previous" at bounding box center [584, 593] width 47 height 10
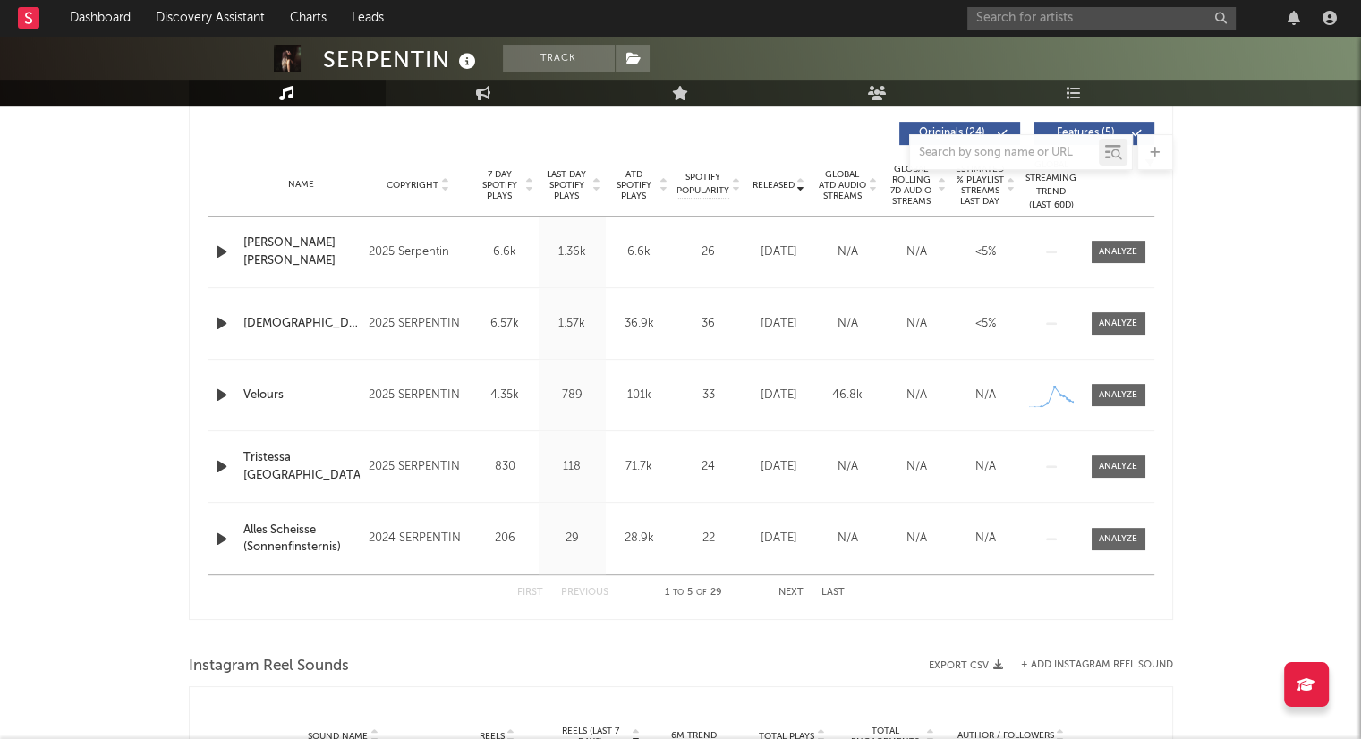
click at [587, 588] on button "Previous" at bounding box center [584, 593] width 47 height 10
click at [795, 592] on button "Next" at bounding box center [791, 593] width 25 height 10
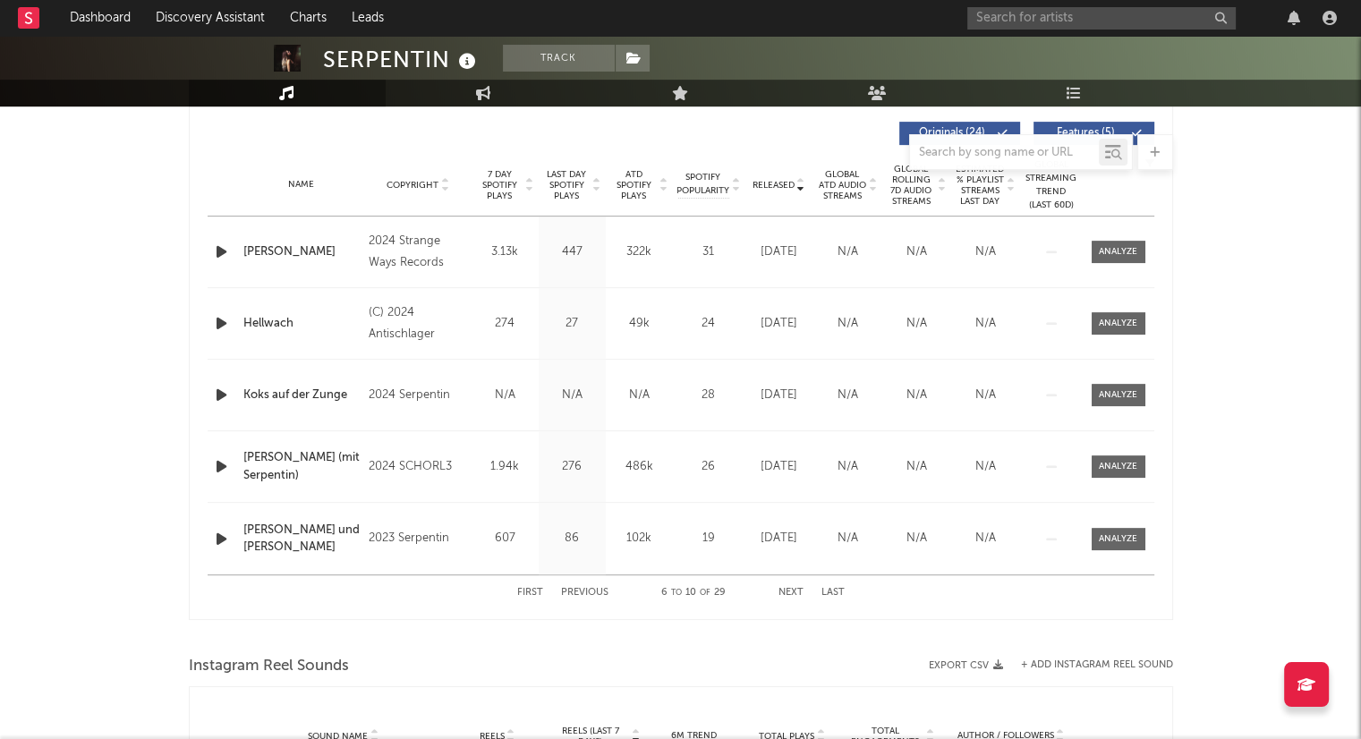
click at [538, 596] on button "First" at bounding box center [530, 593] width 26 height 10
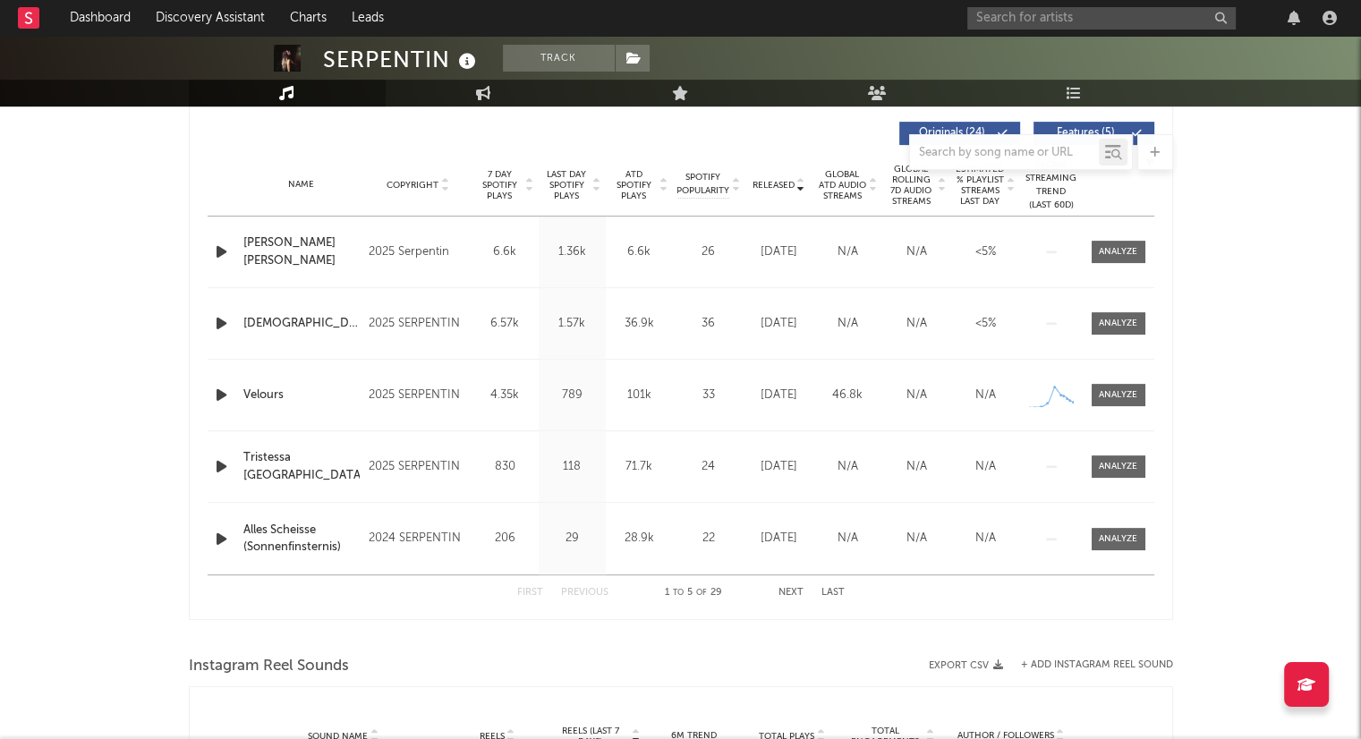
click at [538, 595] on button "First" at bounding box center [530, 593] width 26 height 10
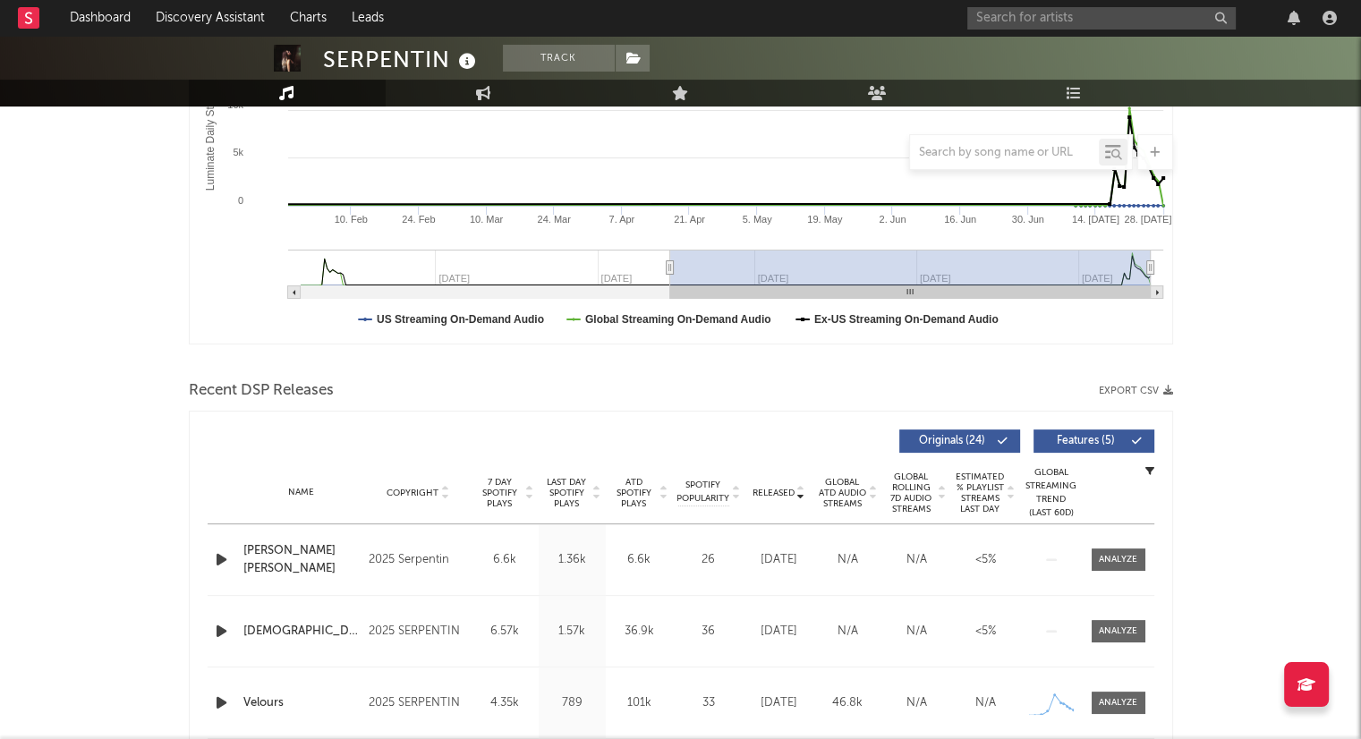
scroll to position [409, 0]
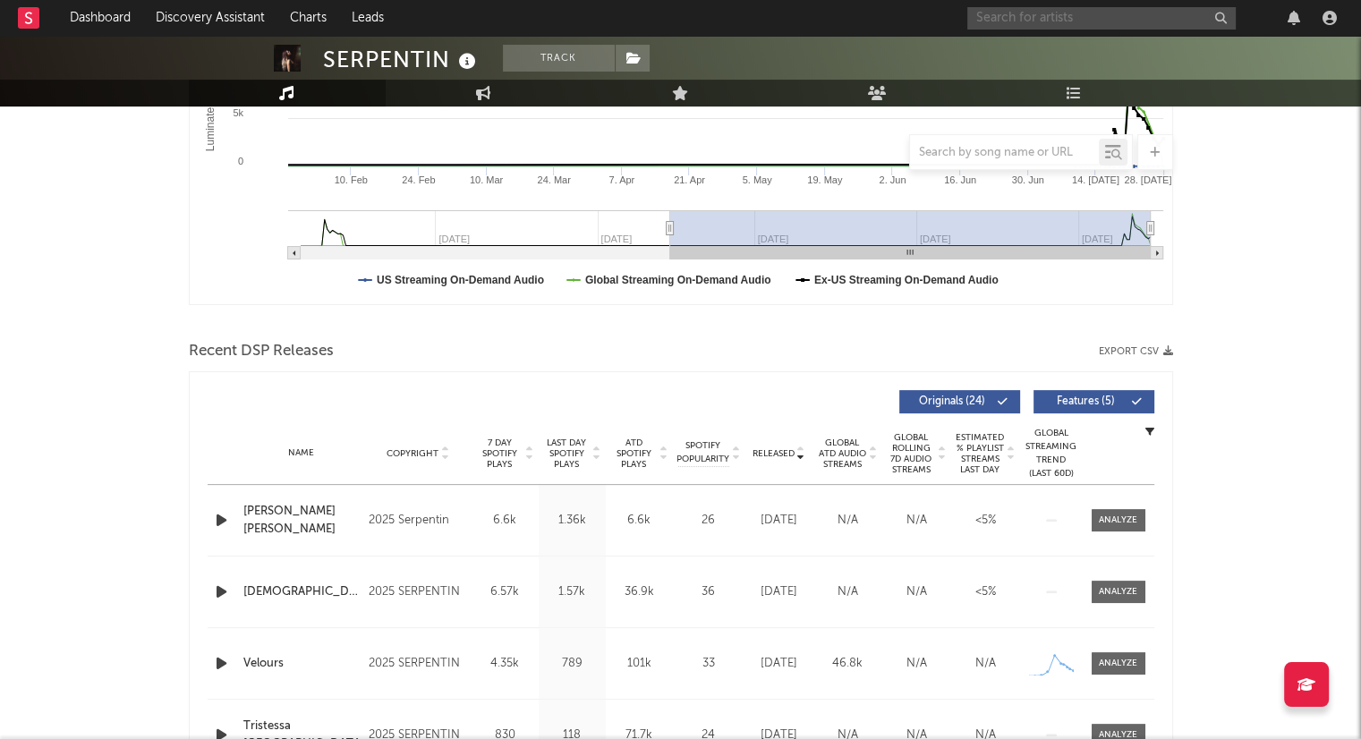
click at [1016, 13] on input "text" at bounding box center [1102, 18] width 269 height 22
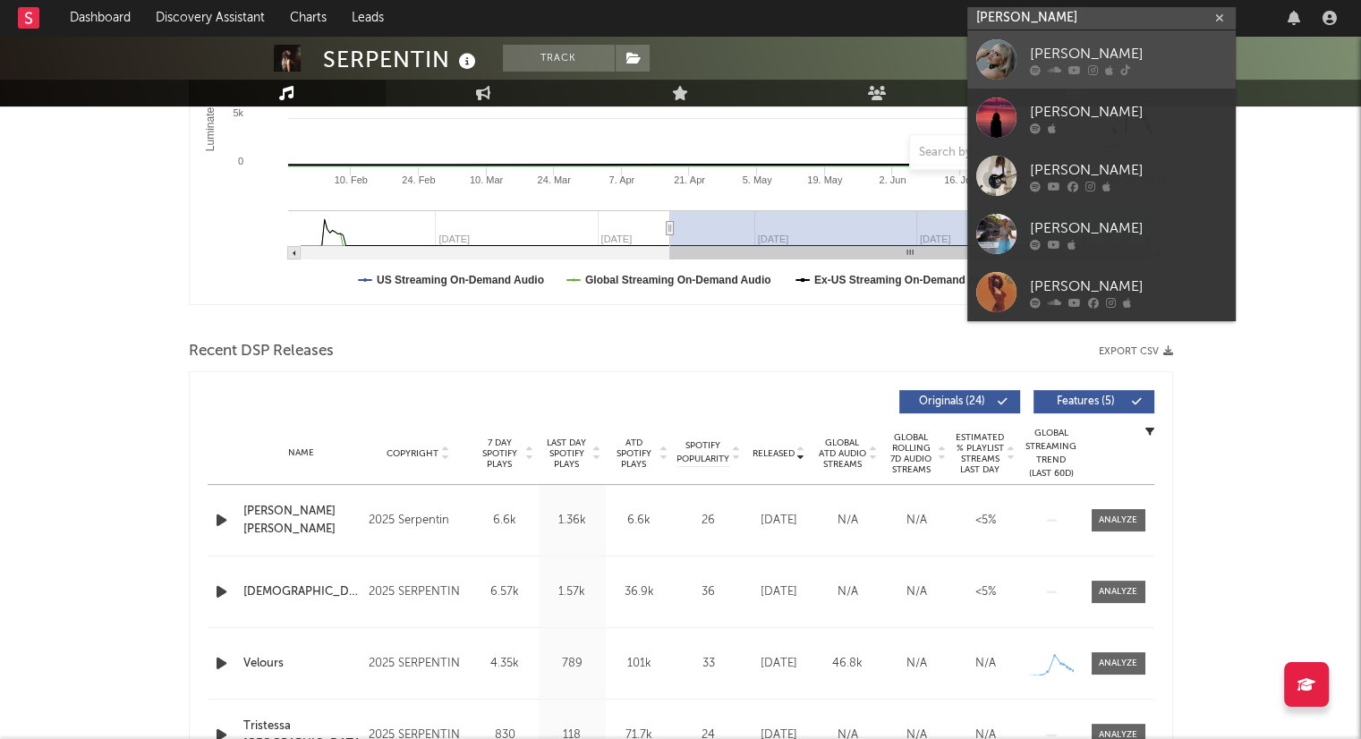
type input "[PERSON_NAME]"
click at [1137, 47] on div "[PERSON_NAME]" at bounding box center [1128, 53] width 197 height 21
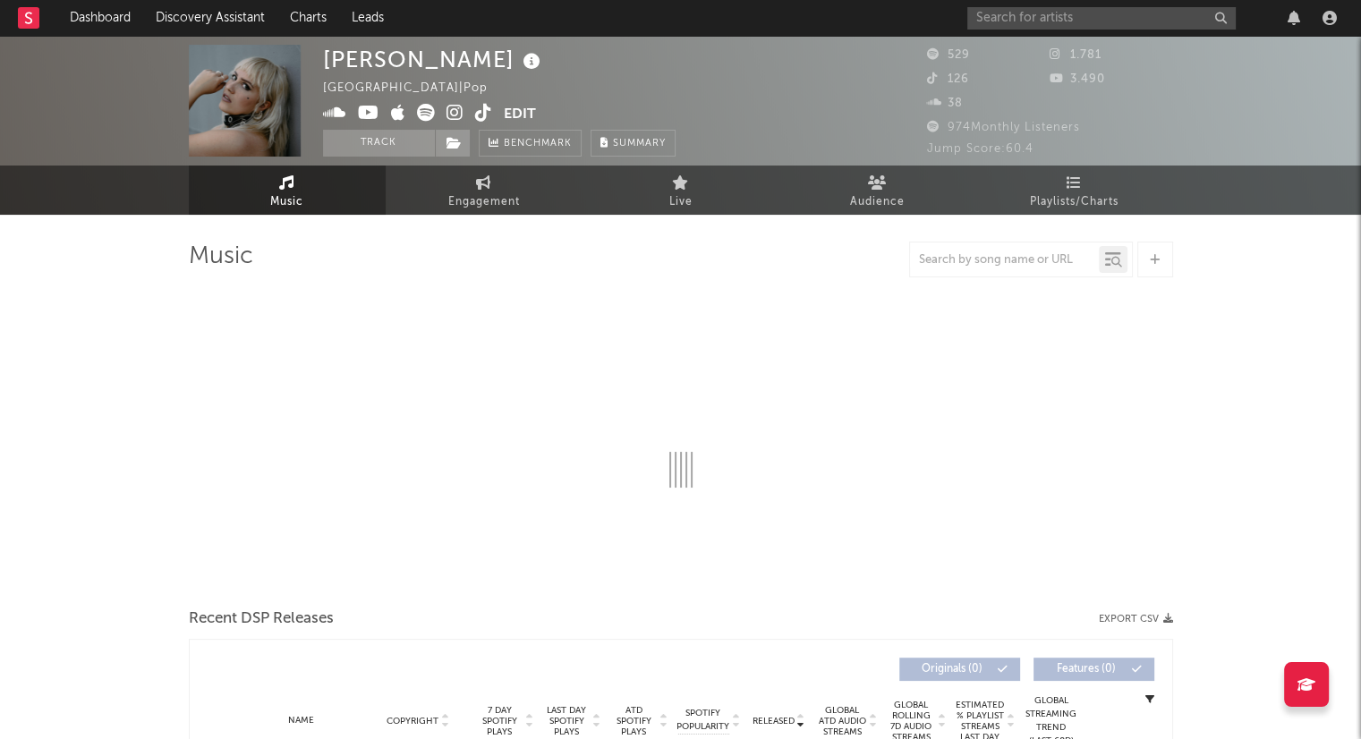
select select "6m"
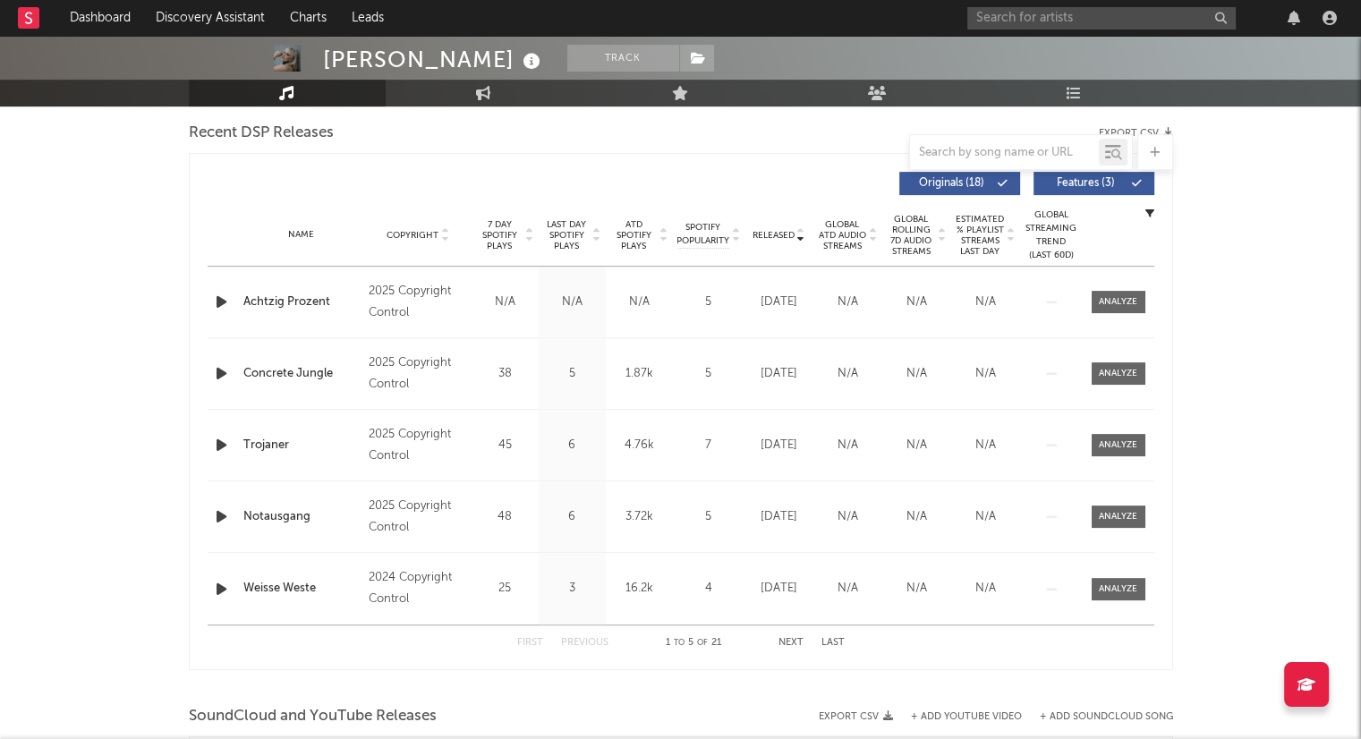
scroll to position [627, 0]
drag, startPoint x: 1083, startPoint y: 30, endPoint x: 1074, endPoint y: 32, distance: 9.3
click at [1074, 32] on div at bounding box center [1156, 18] width 376 height 36
click at [1070, 24] on input "text" at bounding box center [1102, 18] width 269 height 22
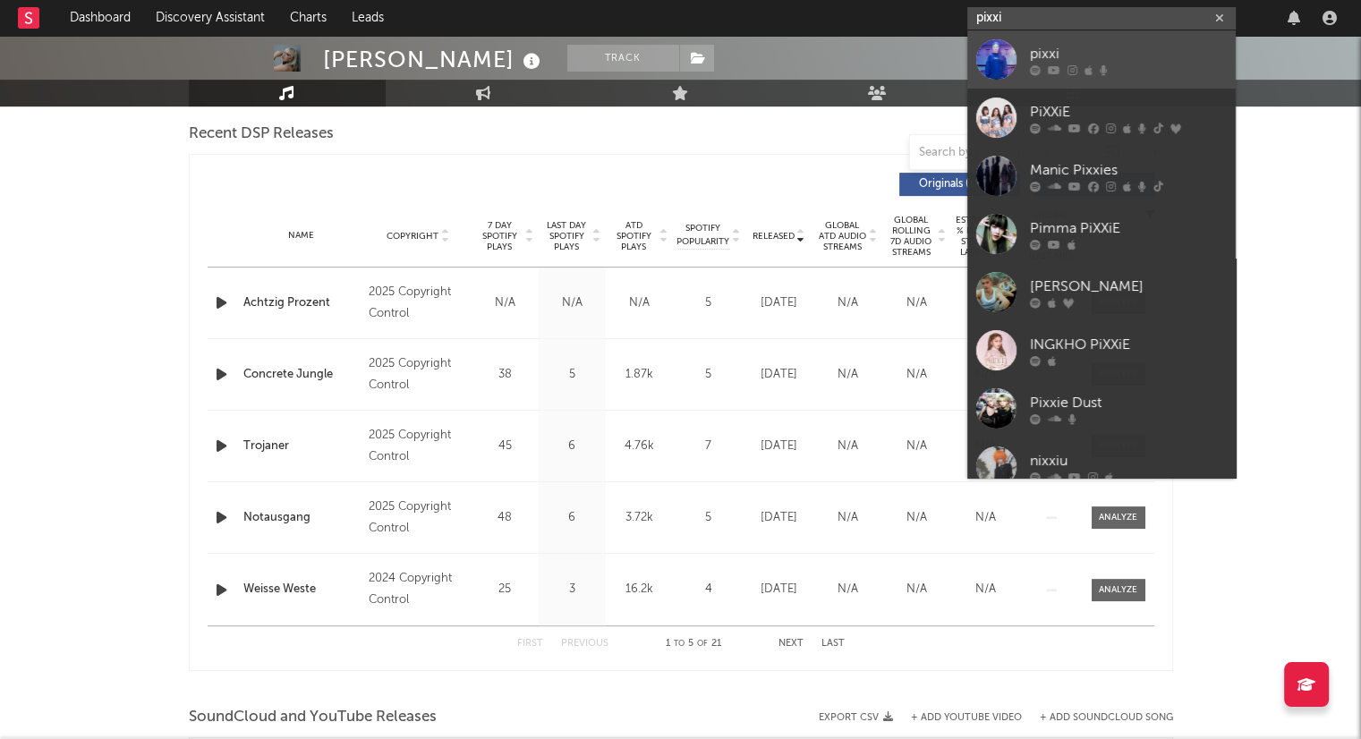
type input "pixxi"
click at [1102, 64] on icon at bounding box center [1104, 69] width 8 height 11
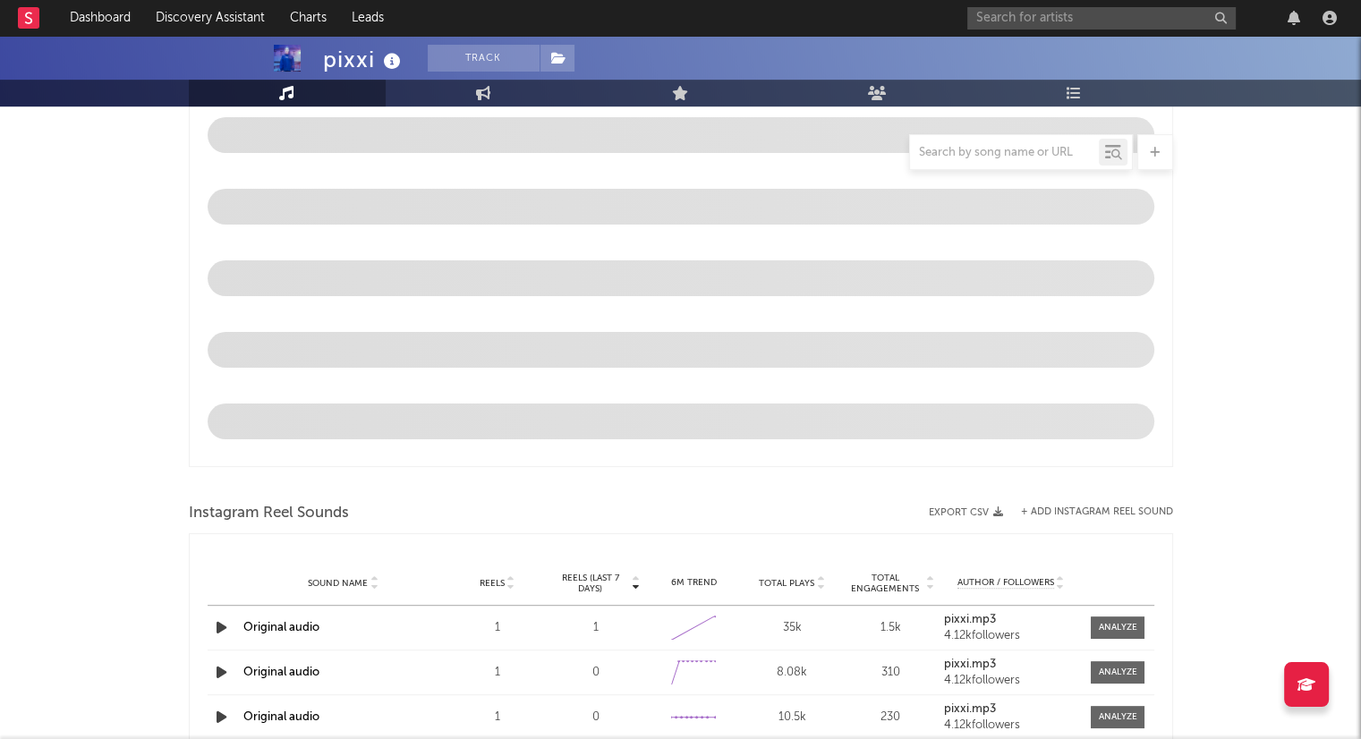
select select "6m"
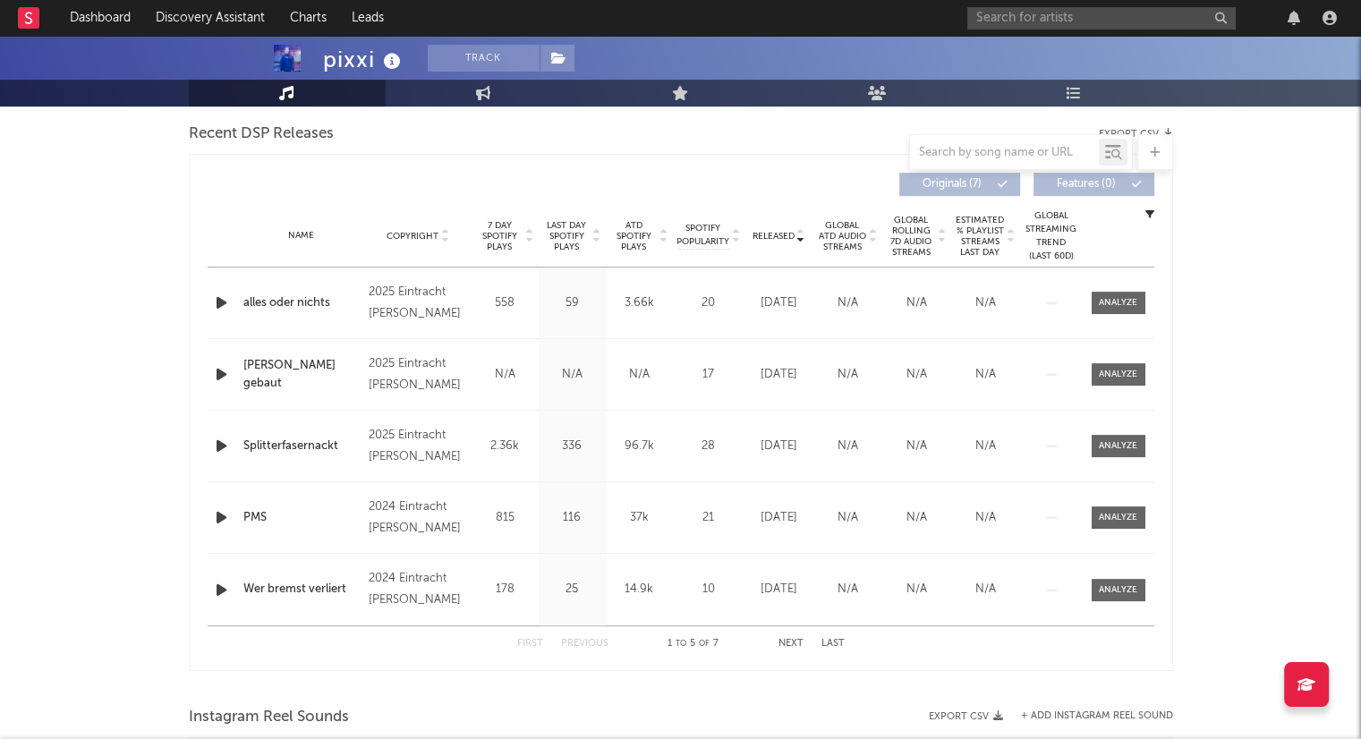
scroll to position [627, 0]
click at [799, 647] on button "Next" at bounding box center [791, 644] width 25 height 10
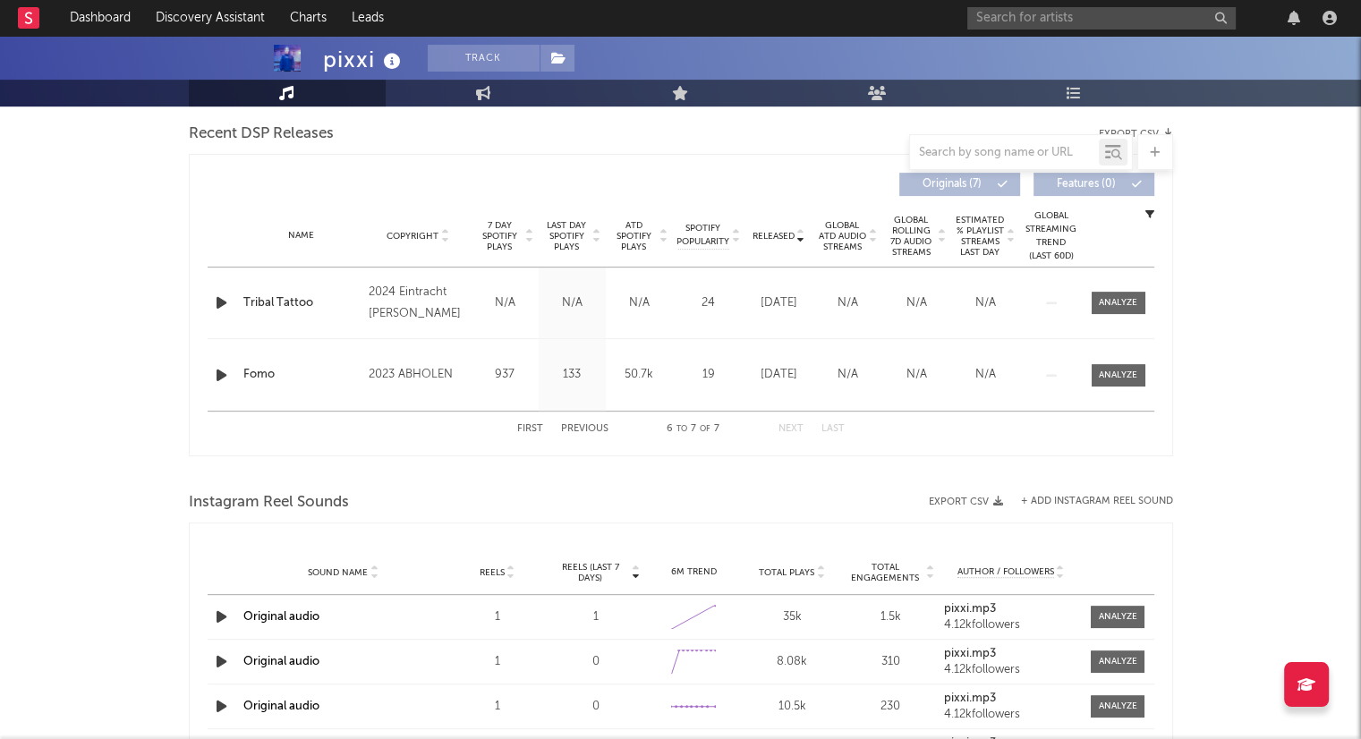
click at [586, 432] on button "Previous" at bounding box center [584, 429] width 47 height 10
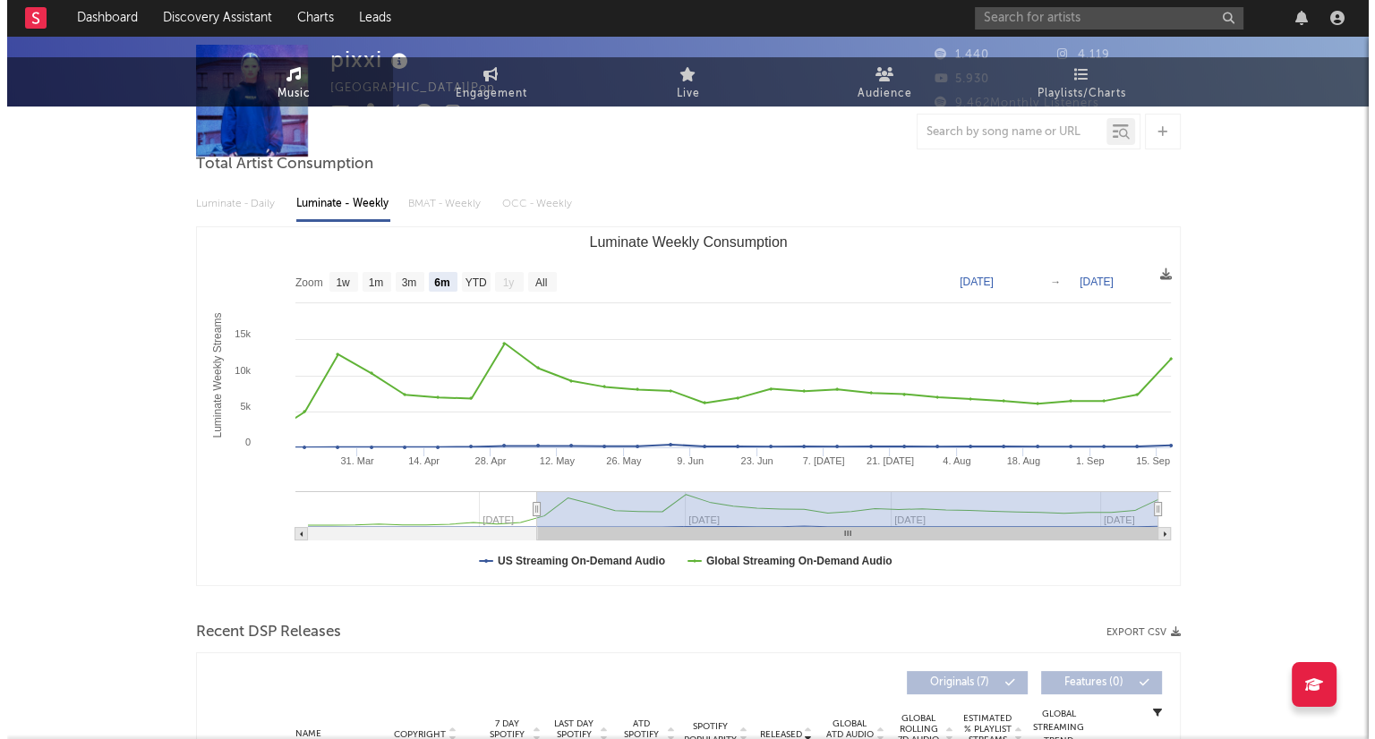
scroll to position [0, 0]
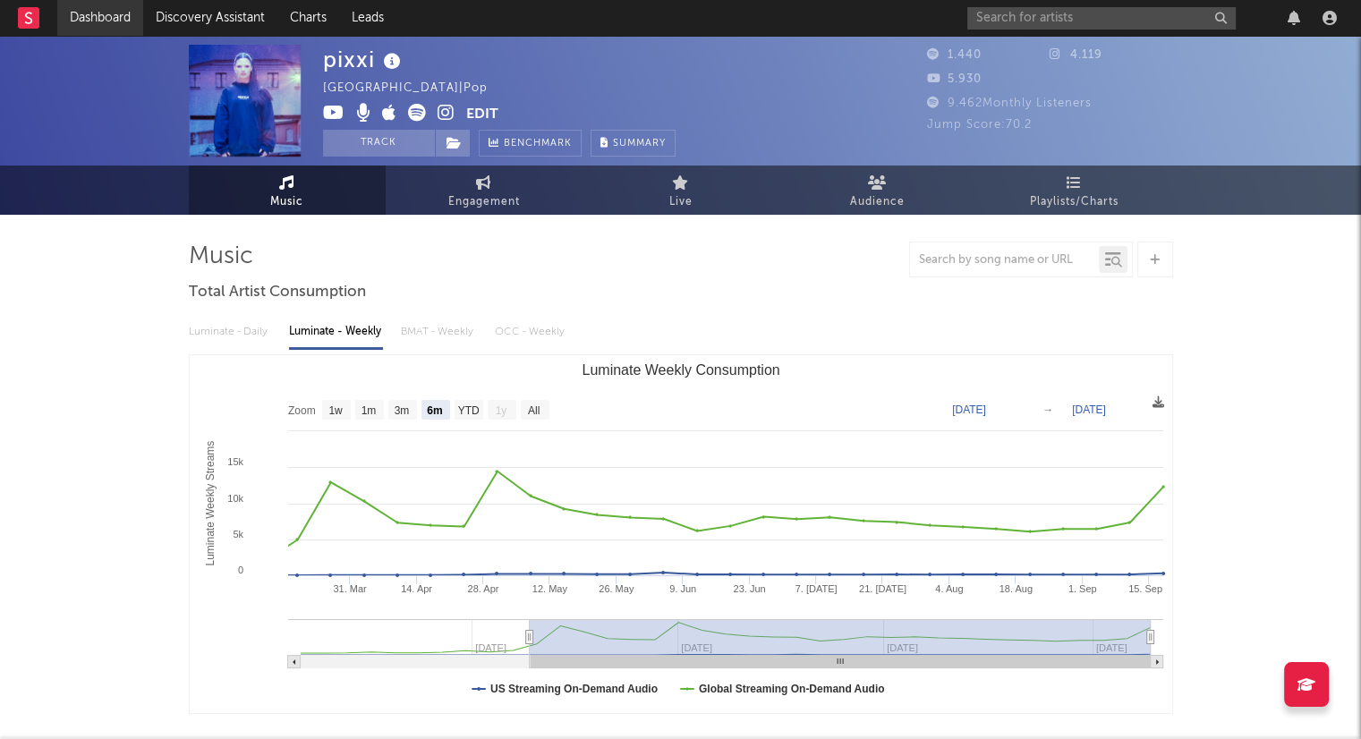
click at [124, 9] on link "Dashboard" at bounding box center [100, 18] width 86 height 36
